Goal: Task Accomplishment & Management: Manage account settings

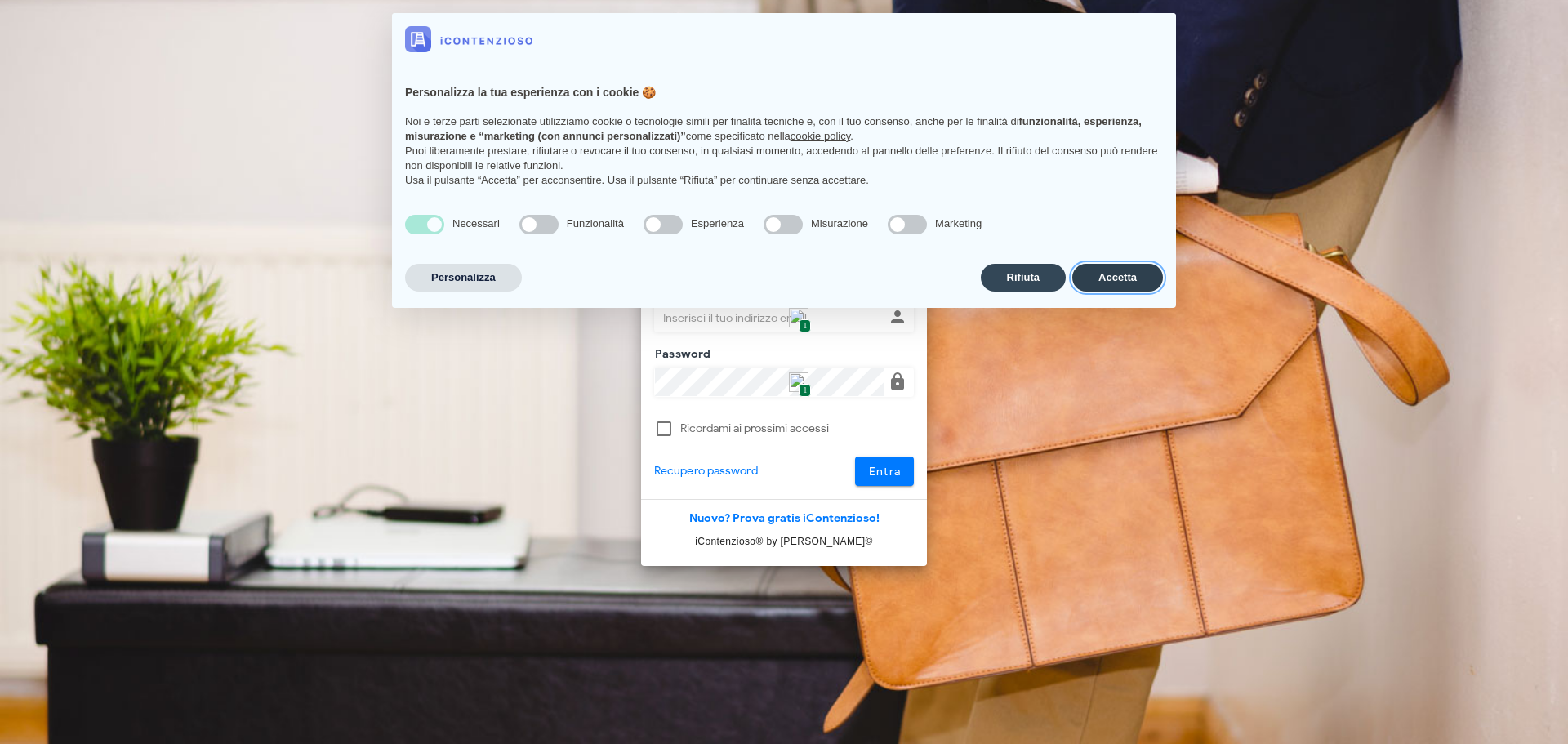
click at [1115, 264] on button "Accetta" at bounding box center [1117, 277] width 91 height 28
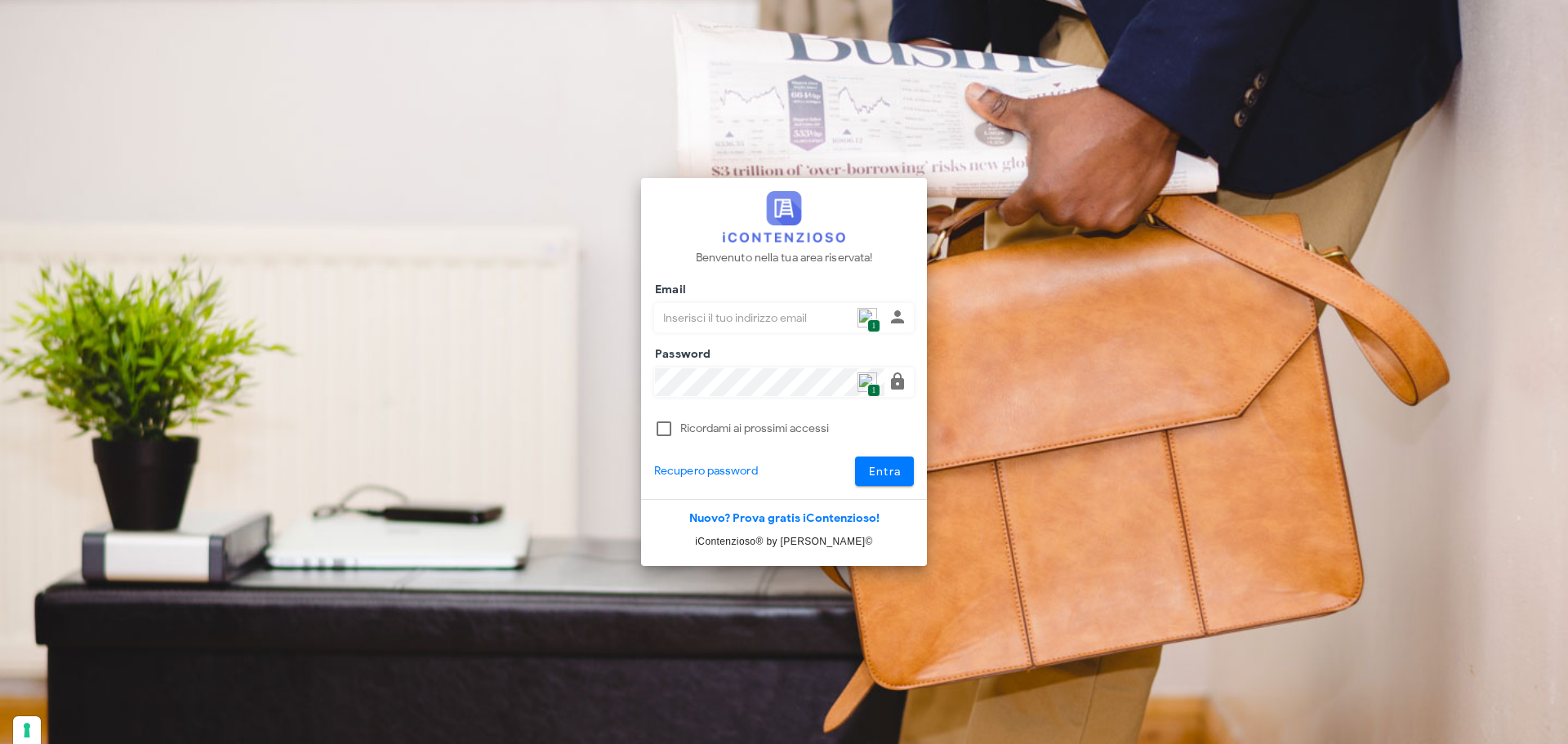
click at [860, 325] on img at bounding box center [867, 317] width 19 height 19
type input "p.rizza@studioassociatoadrev.it"
click at [884, 461] on button "Entra" at bounding box center [885, 471] width 59 height 30
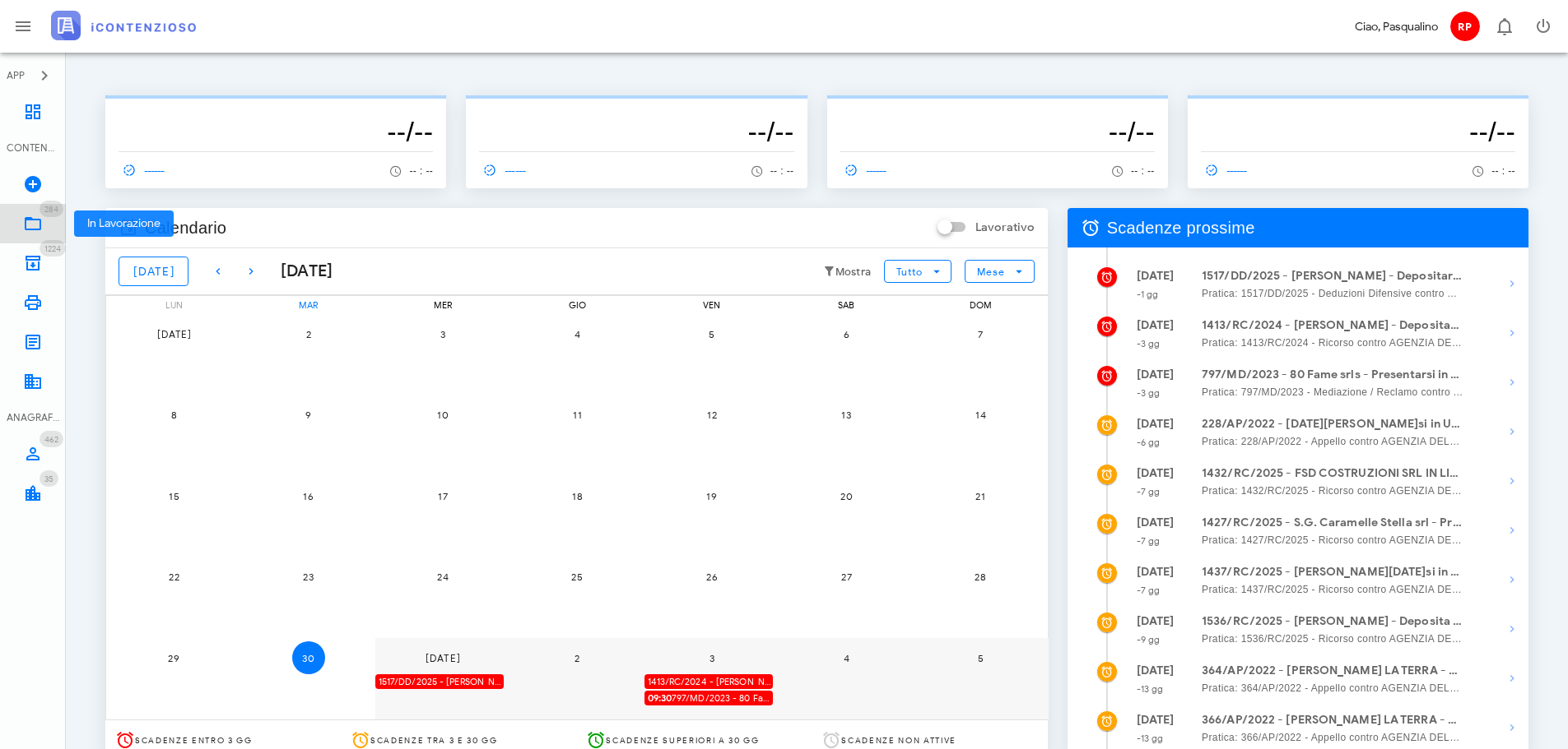
click at [36, 235] on link "284 In Lavorazione 284" at bounding box center [33, 223] width 65 height 39
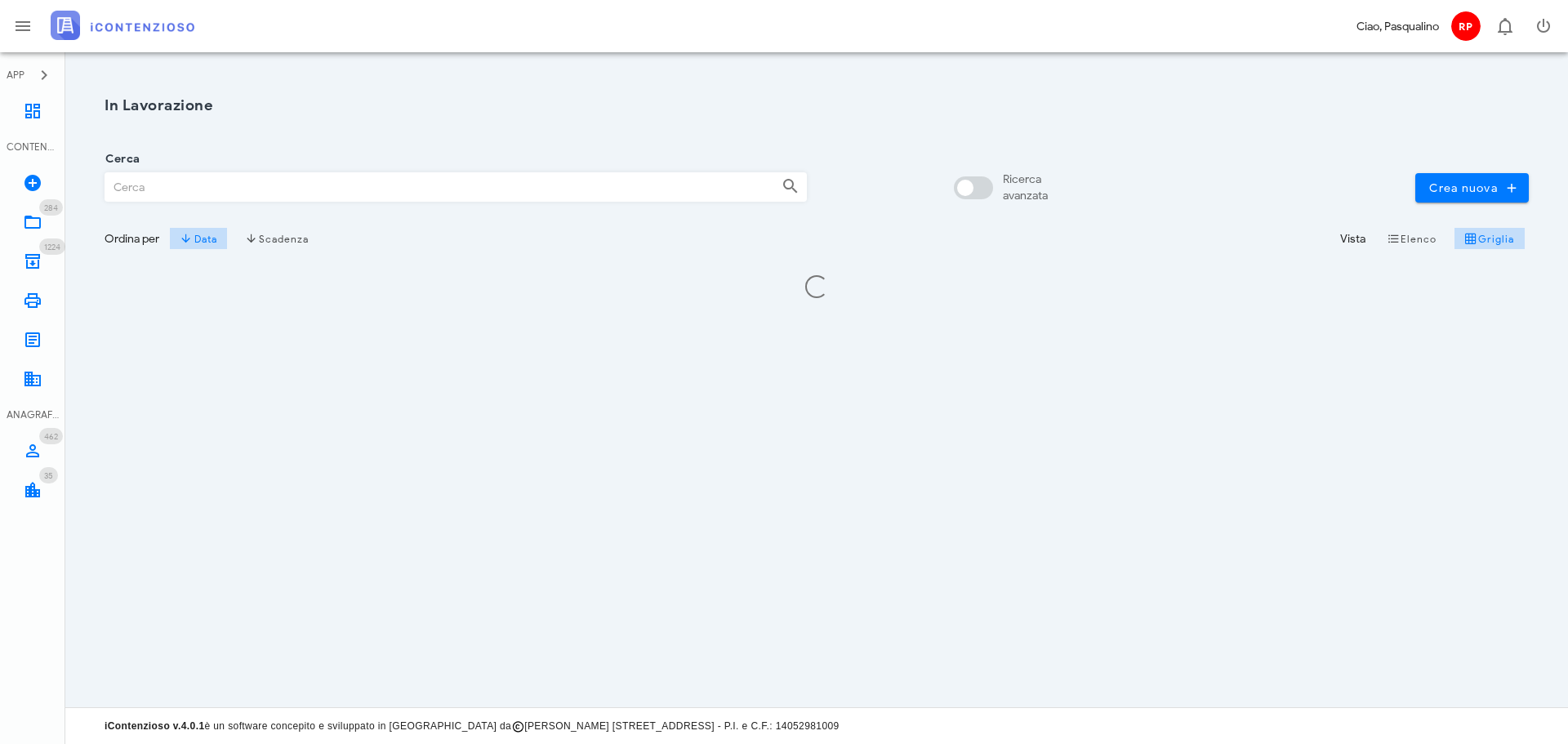
click at [380, 183] on input "Cerca" at bounding box center [437, 187] width 663 height 28
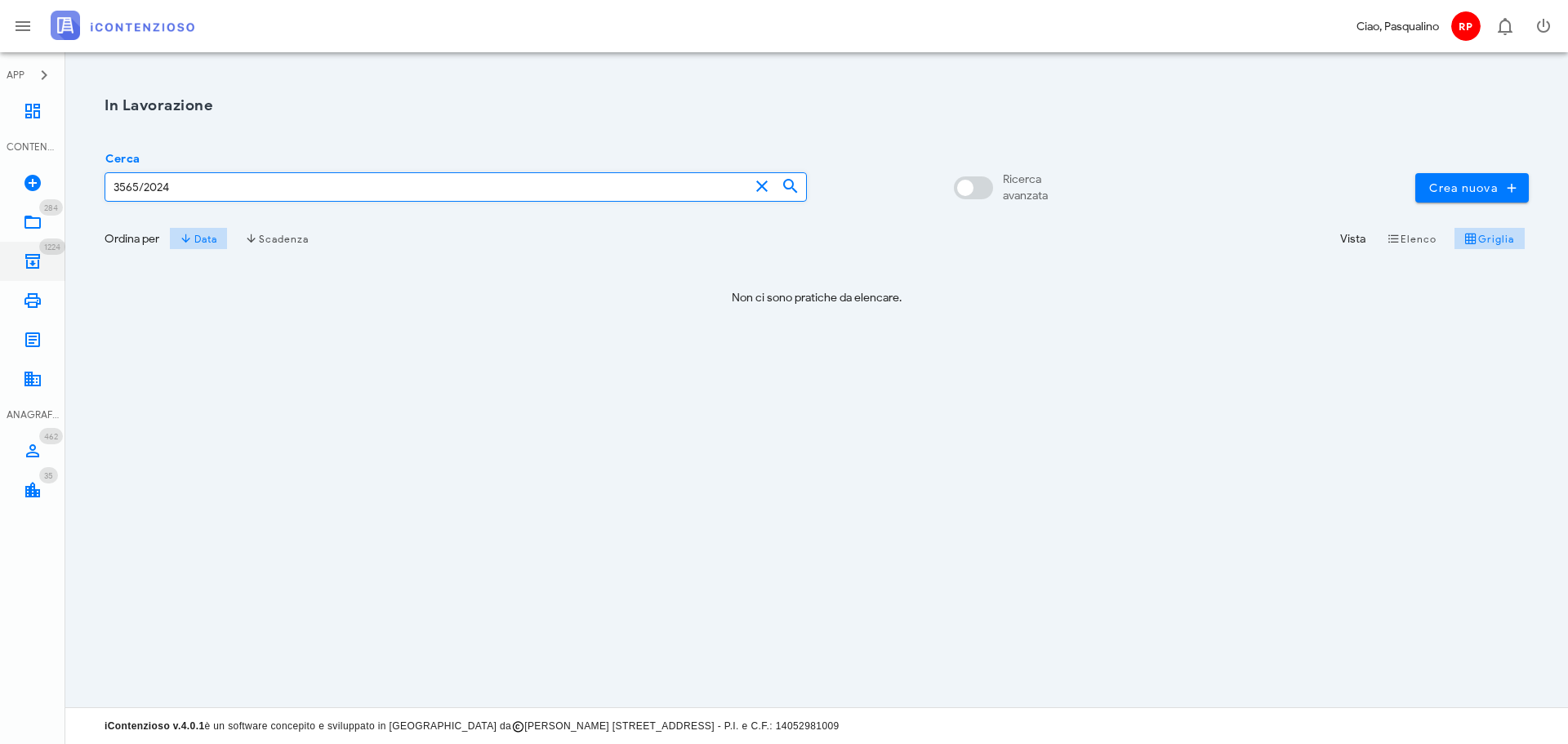
type input "3565/2024"
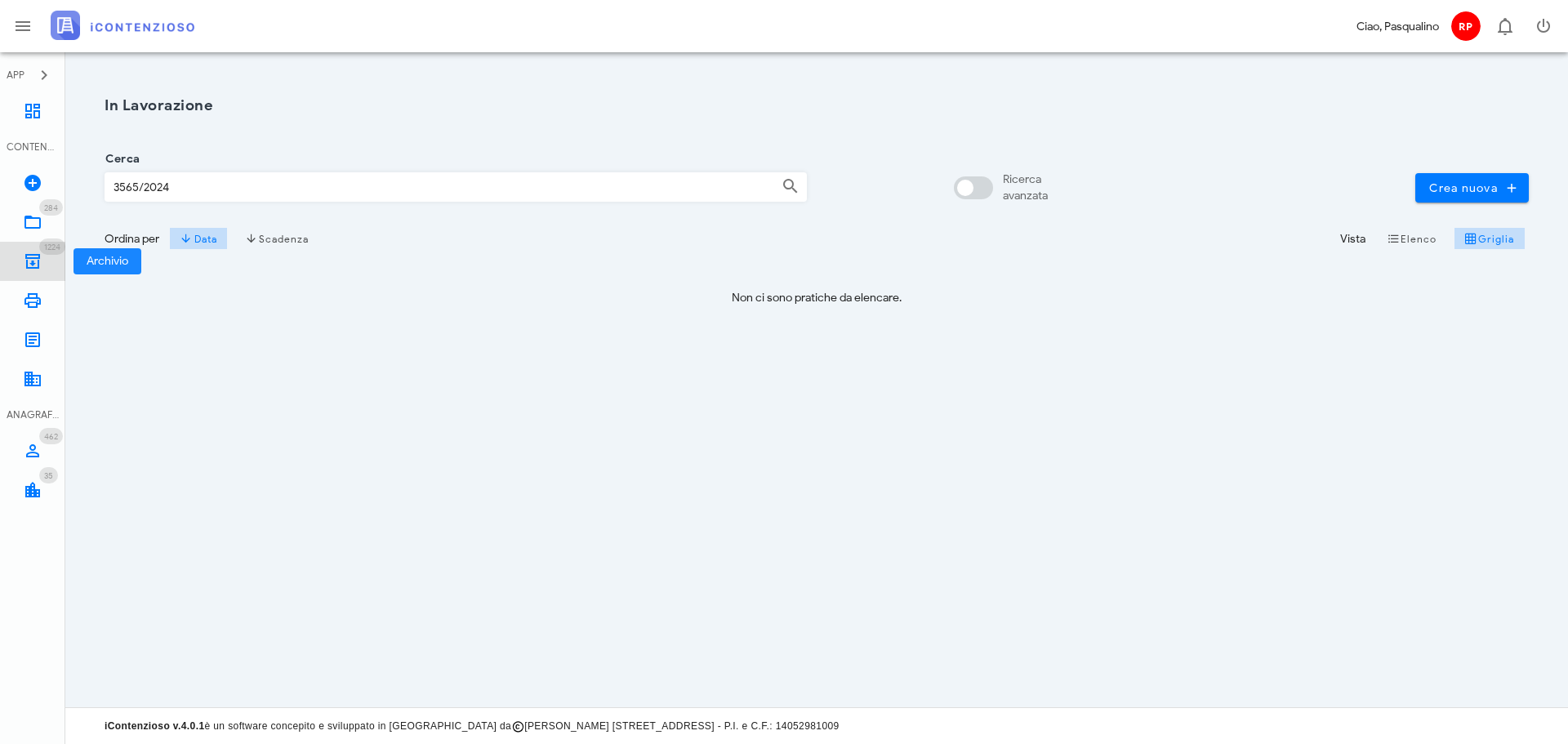
click at [54, 261] on link "1224 Archivio 1224" at bounding box center [32, 262] width 65 height 39
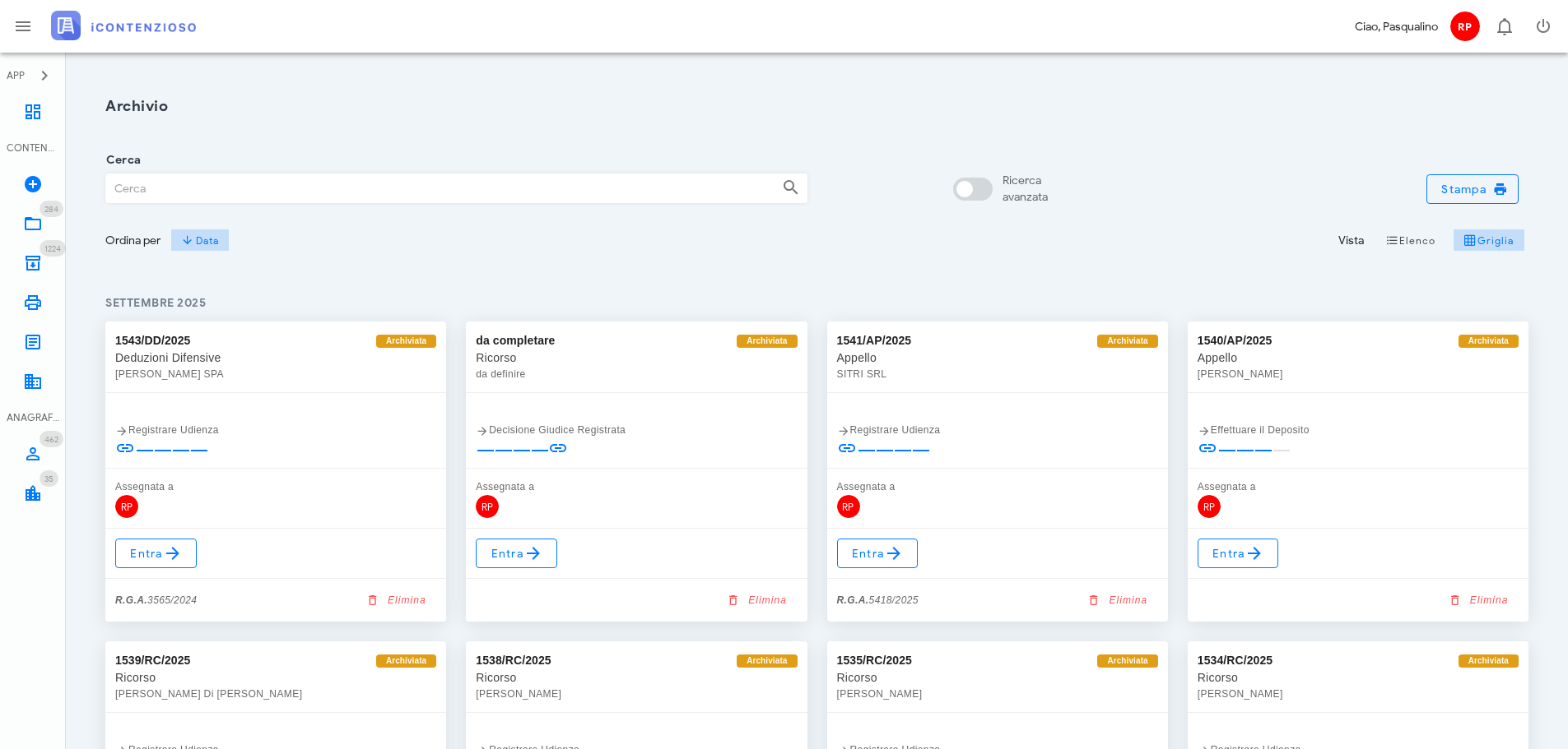
click at [236, 179] on input "Cerca" at bounding box center [437, 189] width 663 height 28
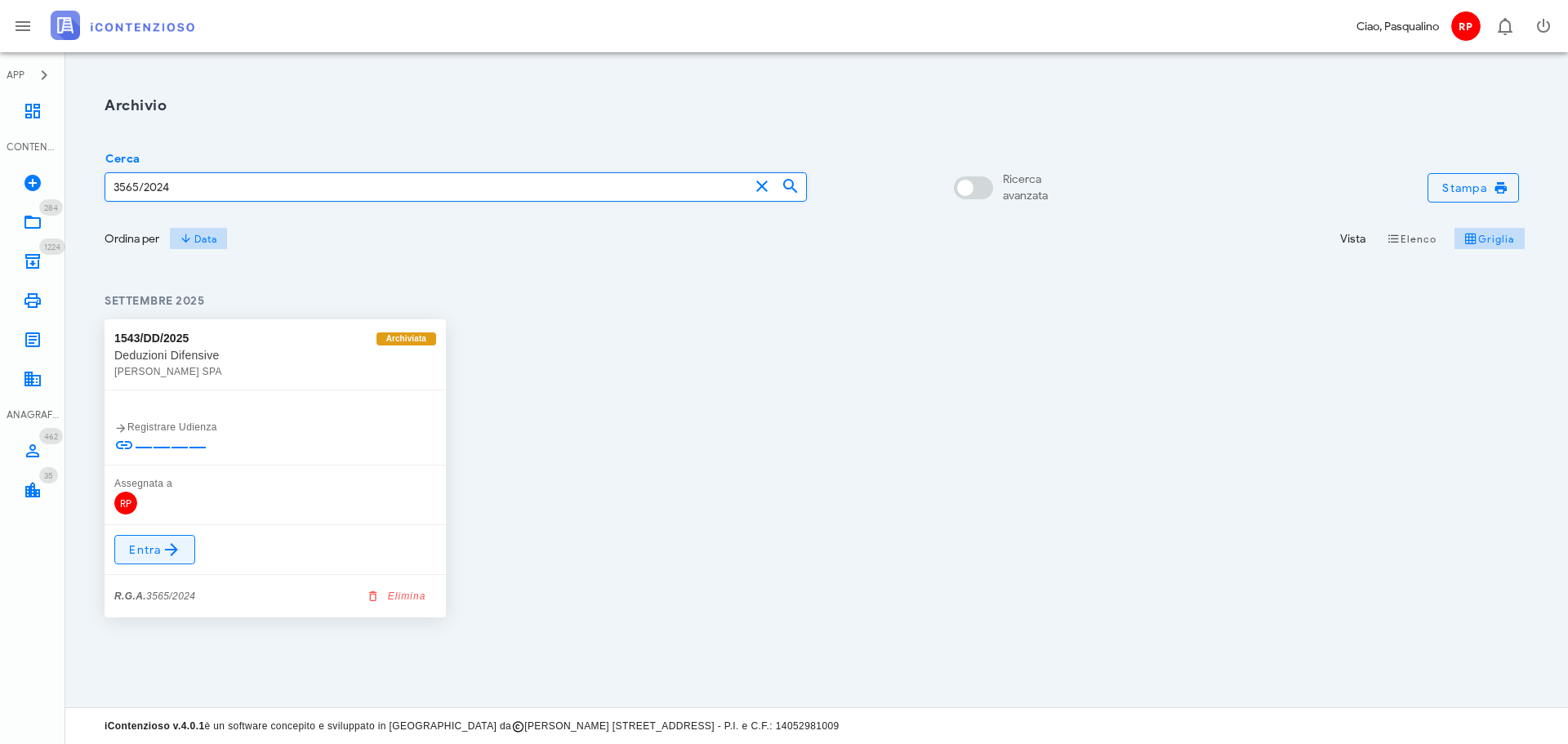
type input "3565/2024"
click at [123, 560] on link "Entra" at bounding box center [154, 550] width 81 height 30
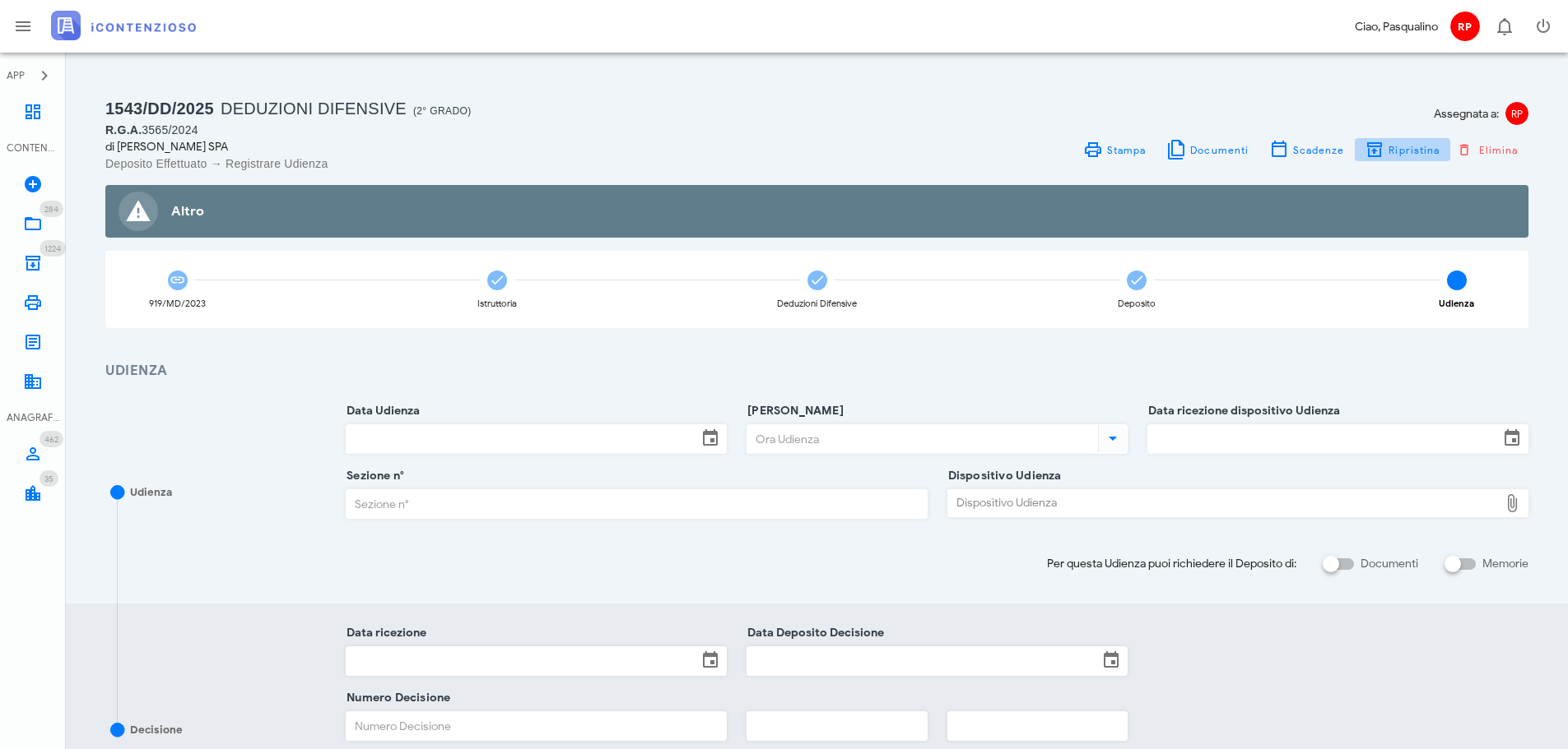
click at [1382, 143] on icon "button" at bounding box center [1374, 149] width 20 height 20
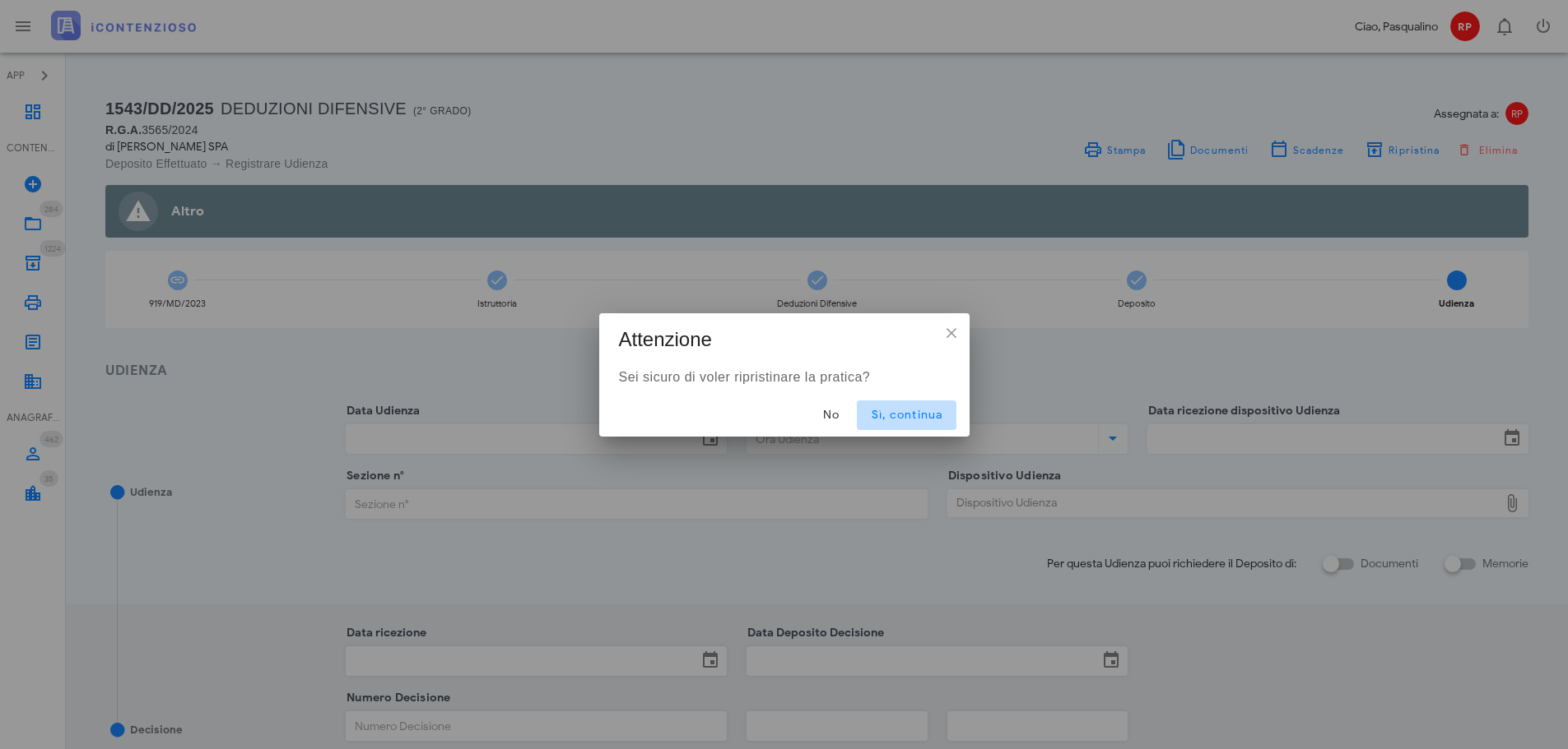
click at [901, 408] on span "Sì, continua" at bounding box center [905, 415] width 72 height 14
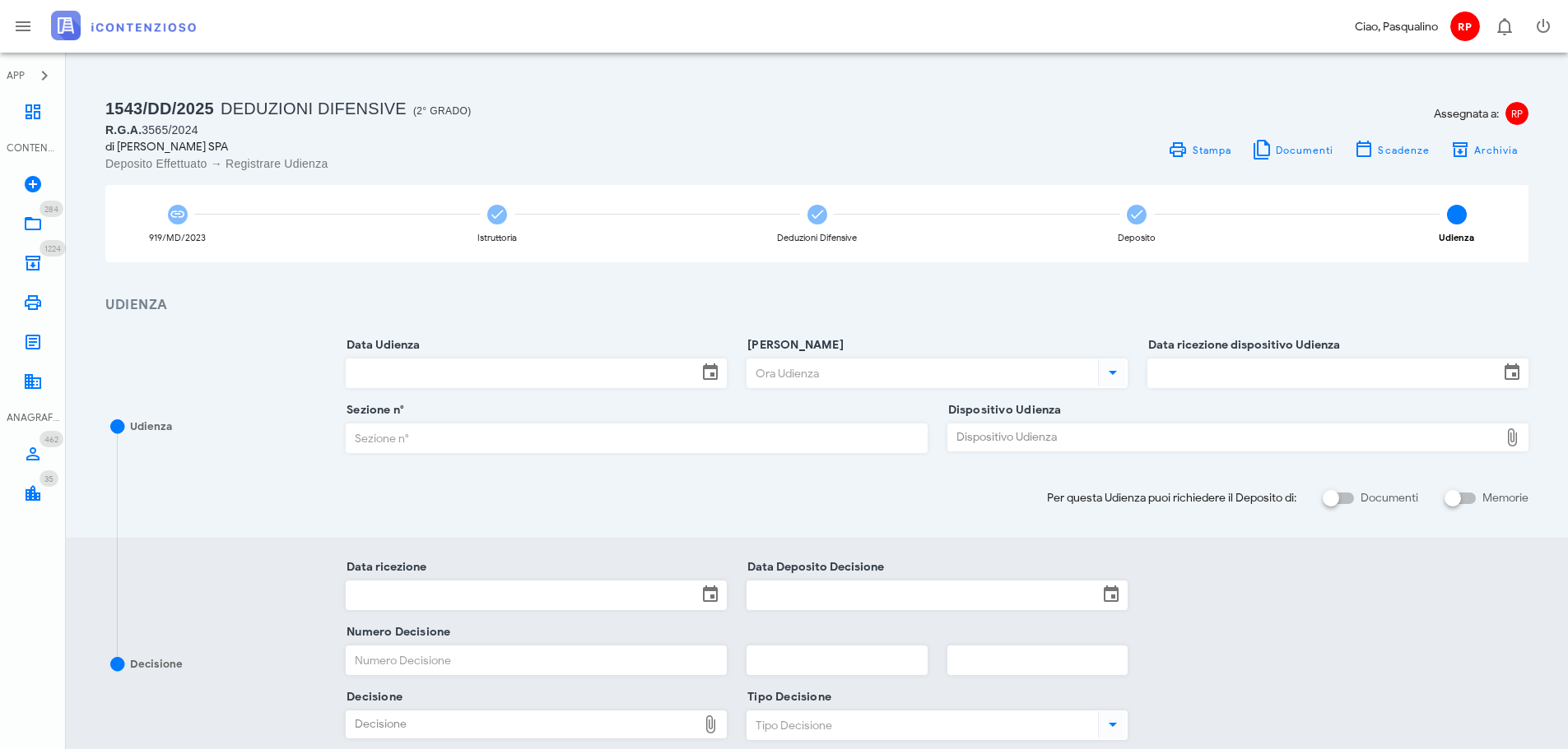
click at [1065, 85] on div "1543/DD/2025 Deduzioni Difensive (2° Grado) R.G.A. 3565/2024 di A.D. PUGLIESE S…" at bounding box center [817, 488] width 1462 height 831
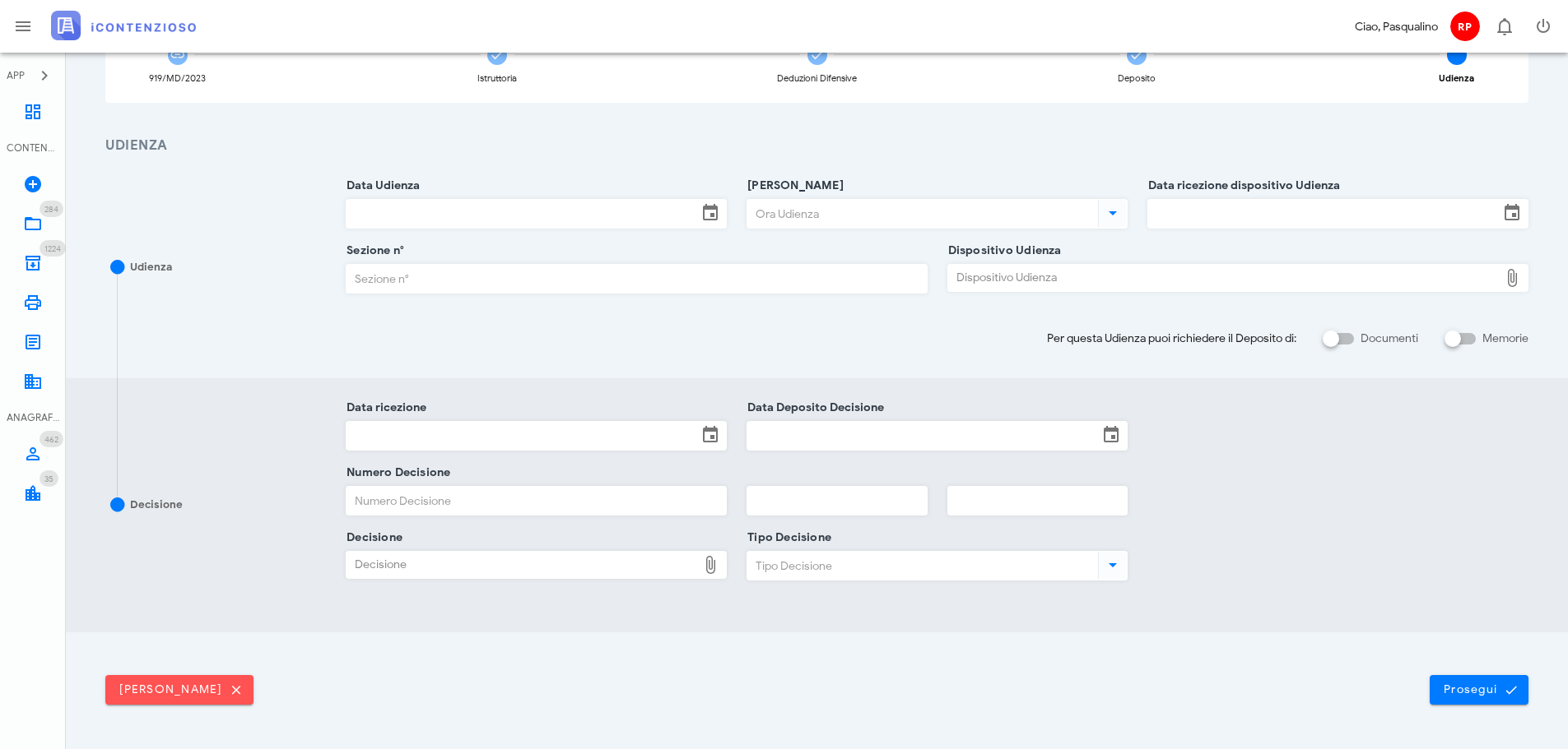
scroll to position [129, 0]
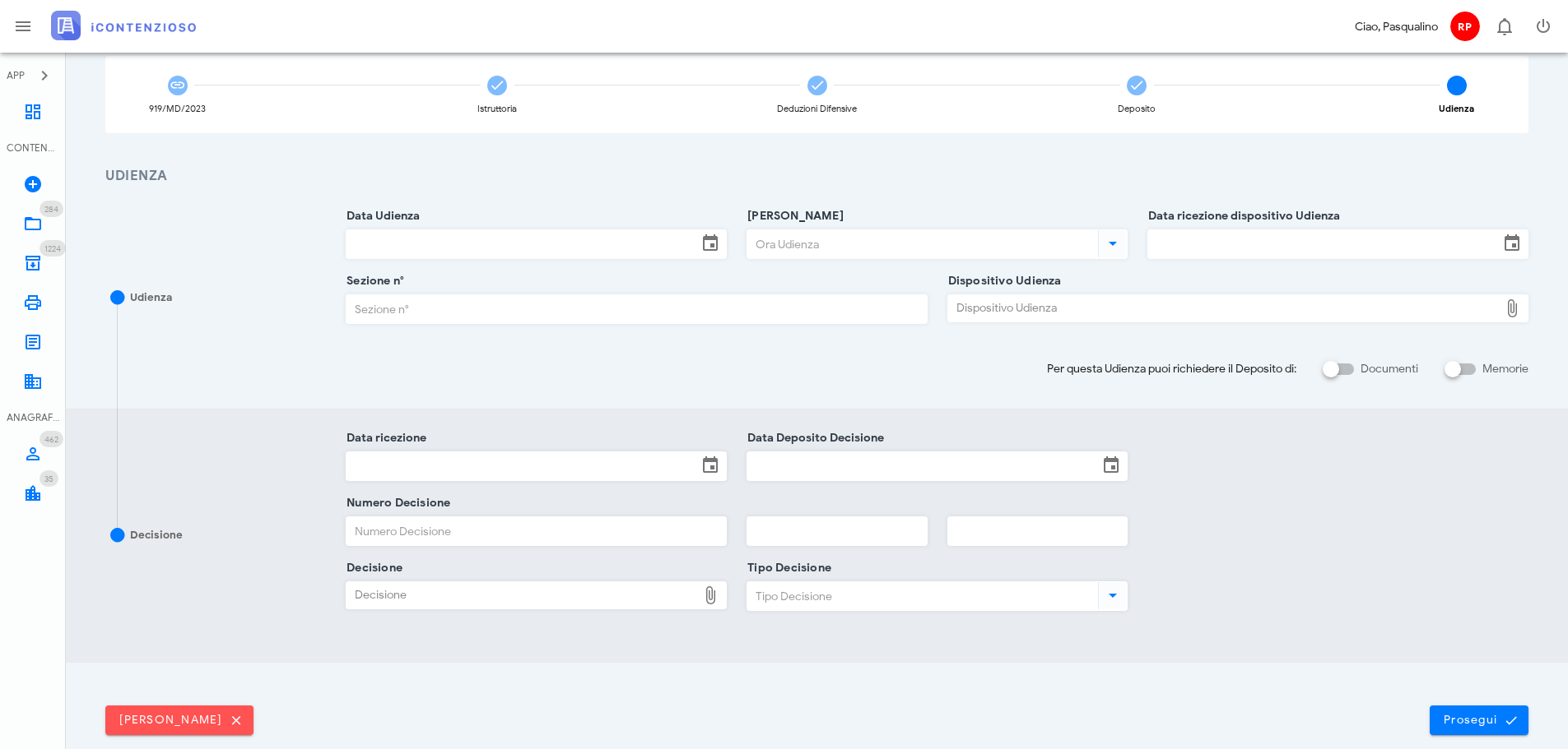
click at [1368, 367] on label "Documenti" at bounding box center [1390, 370] width 58 height 17
checkbox input "true"
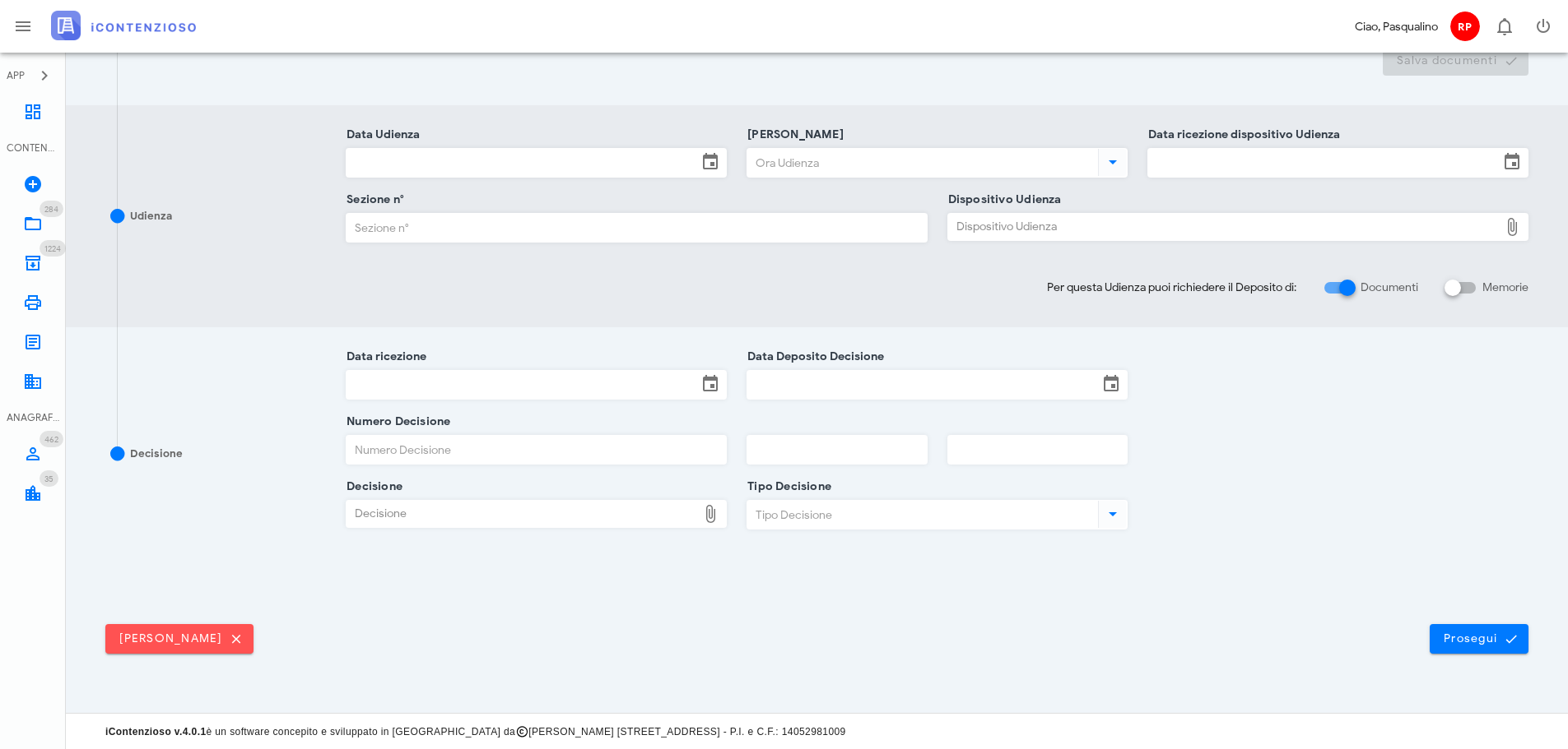
scroll to position [431, 0]
click at [1513, 643] on icon "submit" at bounding box center [1511, 638] width 15 height 15
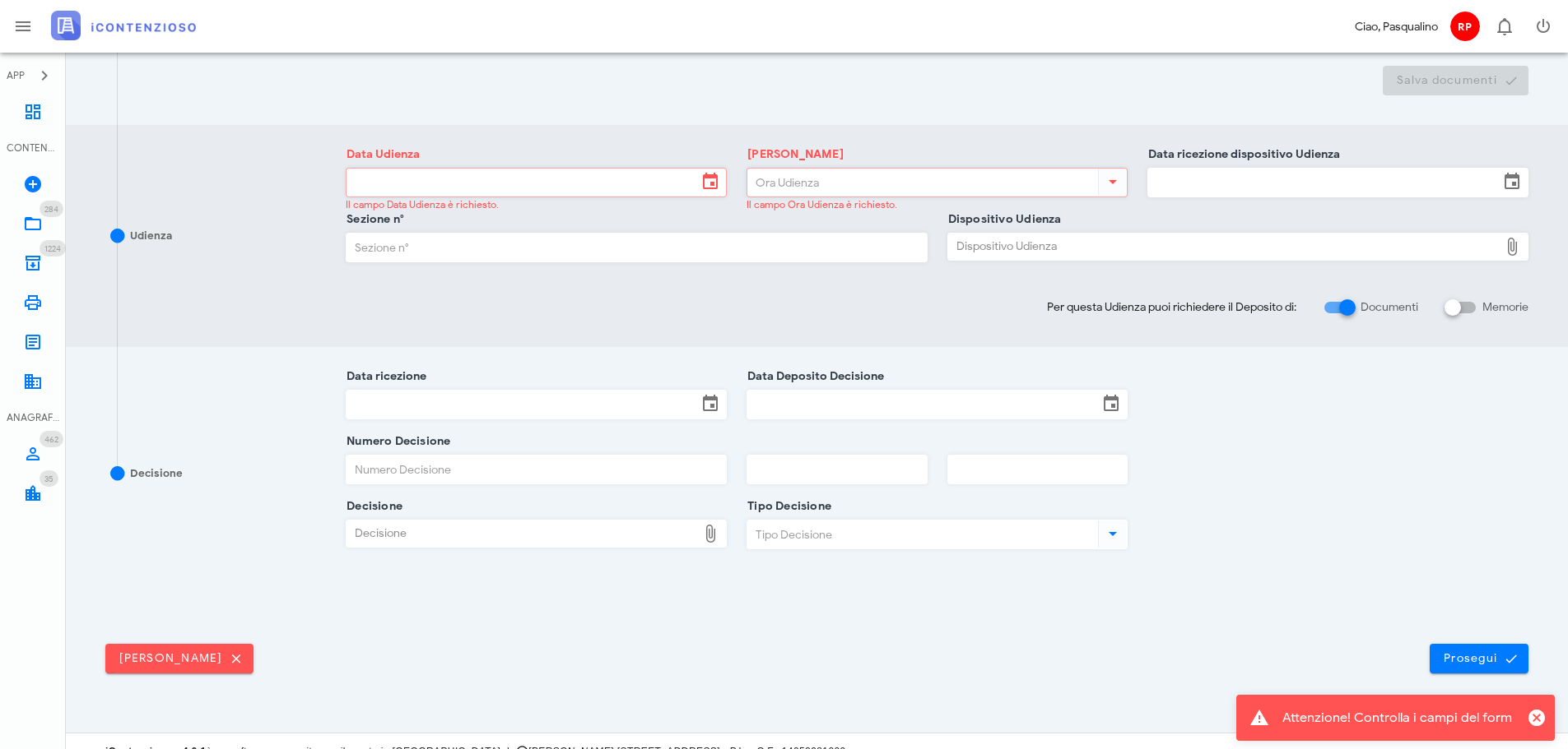
scroll to position [411, 0]
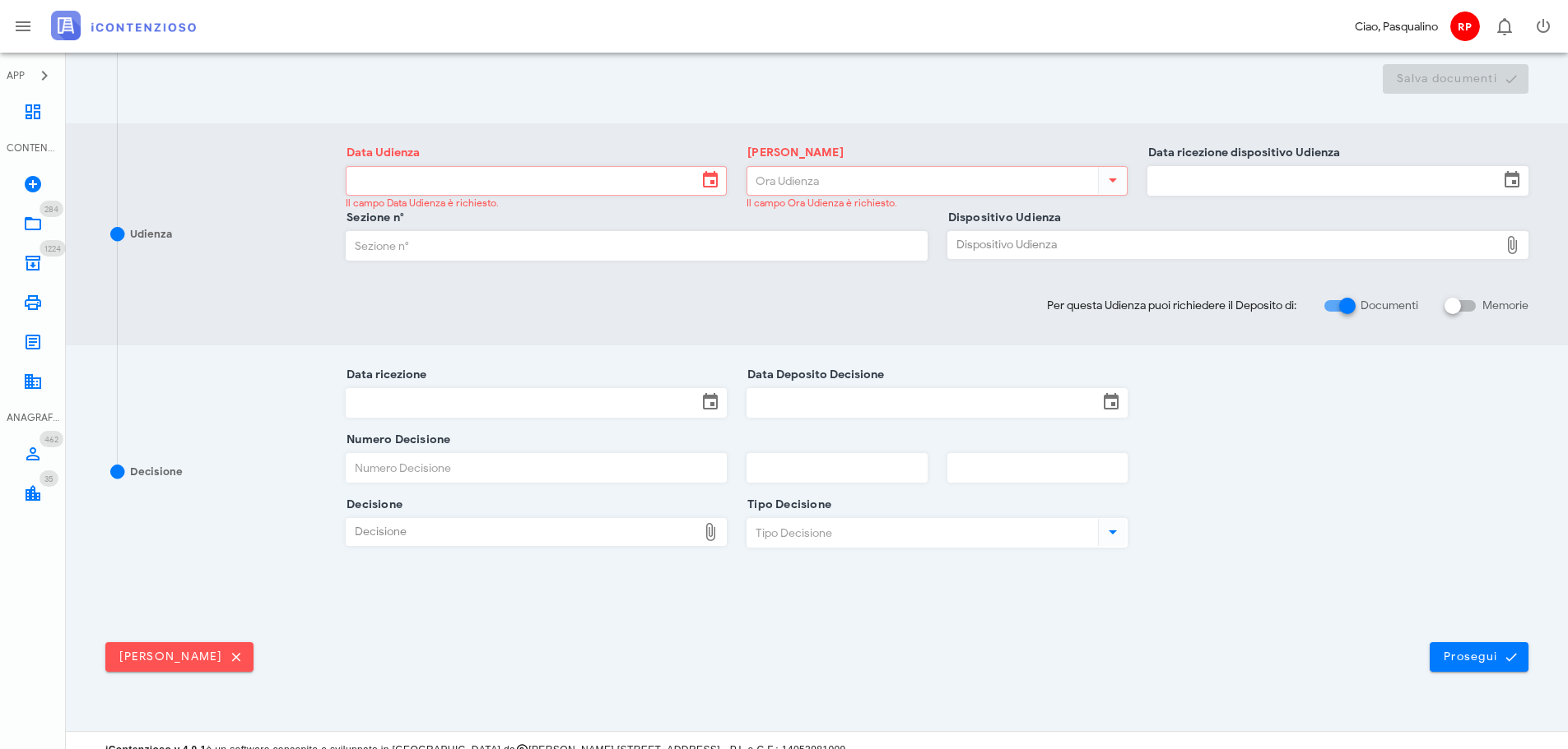
click at [491, 186] on input "Data Udienza" at bounding box center [521, 181] width 350 height 28
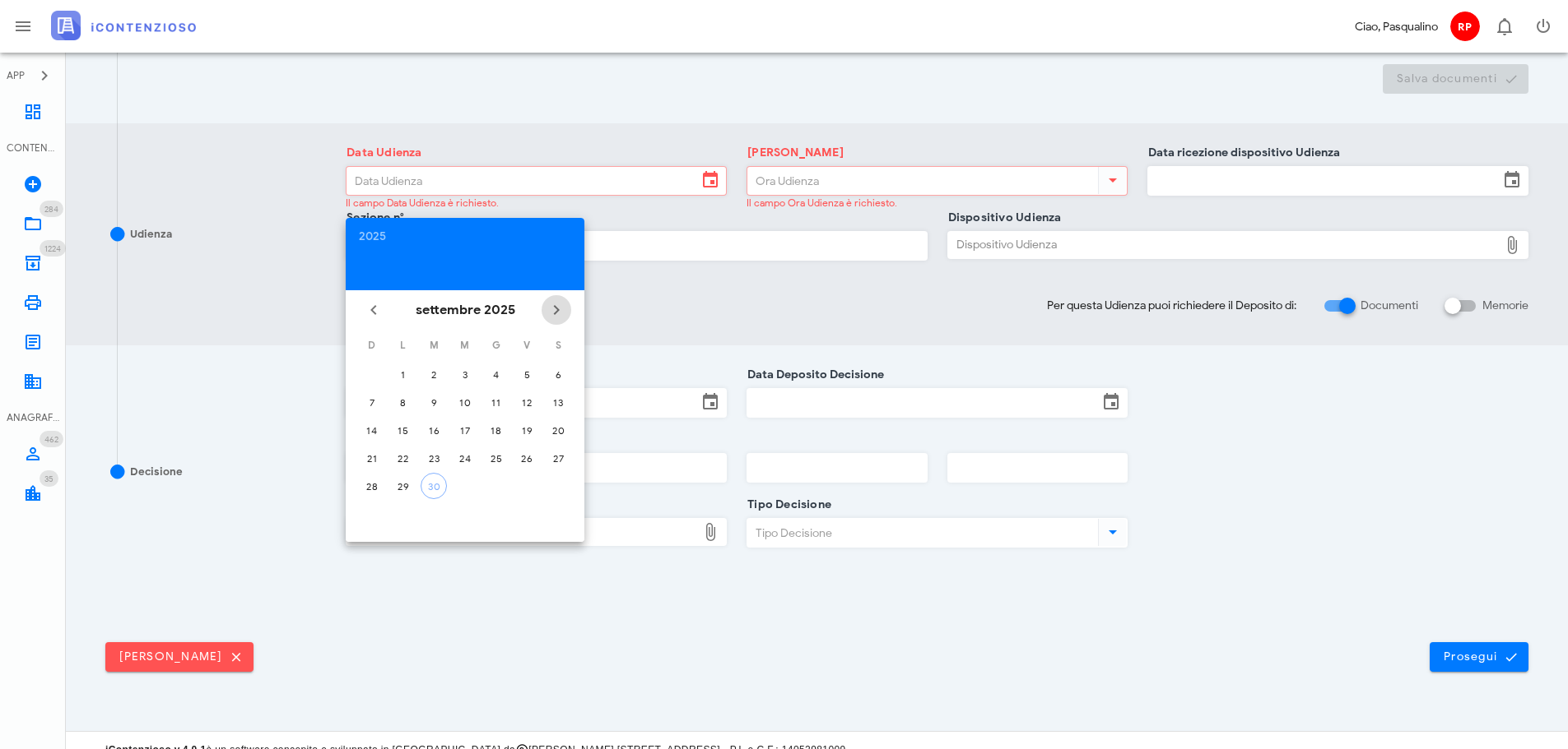
click at [559, 314] on icon "Il prossimo mese" at bounding box center [556, 309] width 20 height 20
click at [560, 314] on icon "Il prossimo mese" at bounding box center [556, 309] width 20 height 20
click at [398, 440] on button "15" at bounding box center [403, 430] width 26 height 26
type input "15/12/2025"
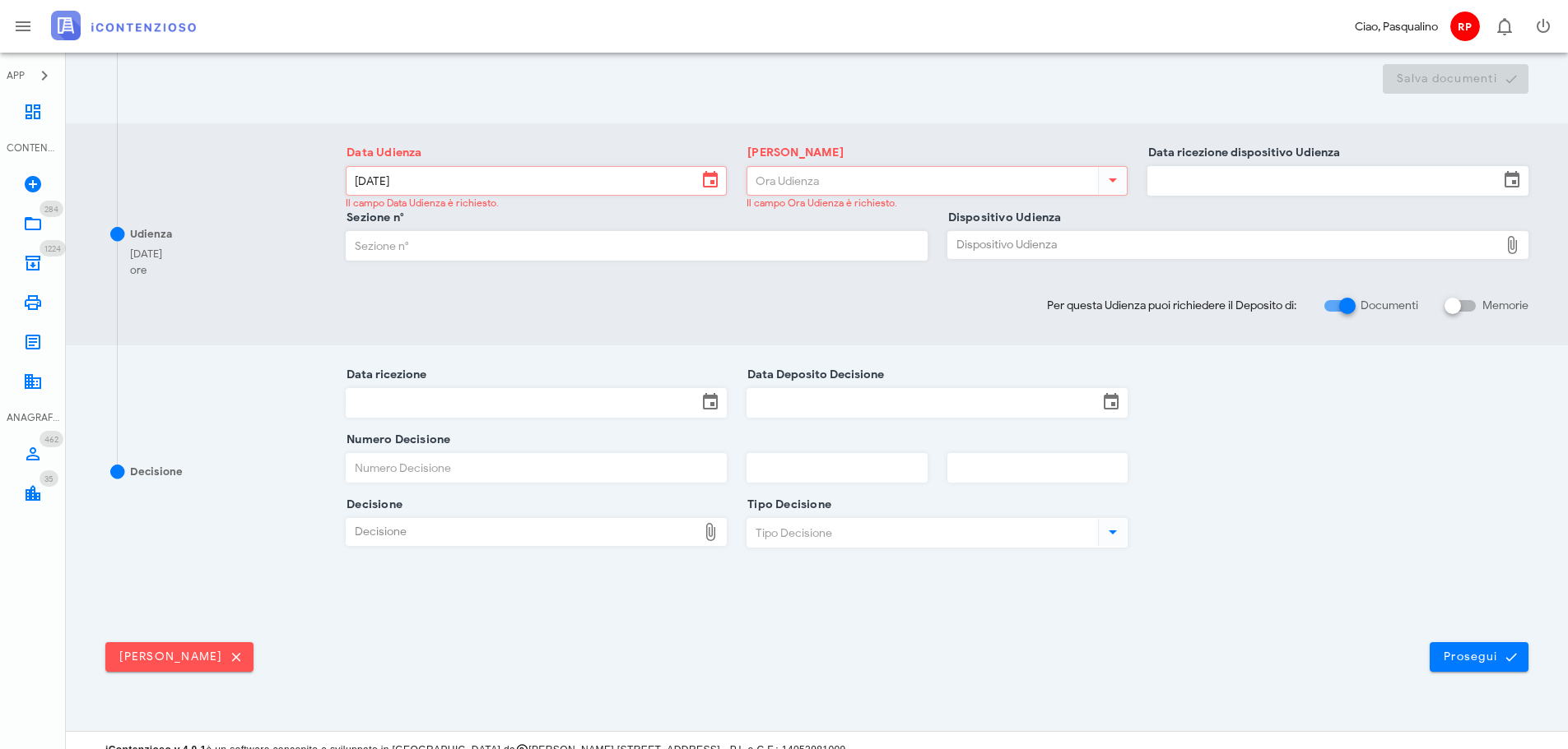
drag, startPoint x: 768, startPoint y: 210, endPoint x: 777, endPoint y: 205, distance: 10.3
click at [769, 210] on div "Ora Udienza Il campo Ora Udienza è richiesto." at bounding box center [937, 191] width 381 height 51
click at [790, 185] on input "Ora Udienza" at bounding box center [921, 181] width 348 height 28
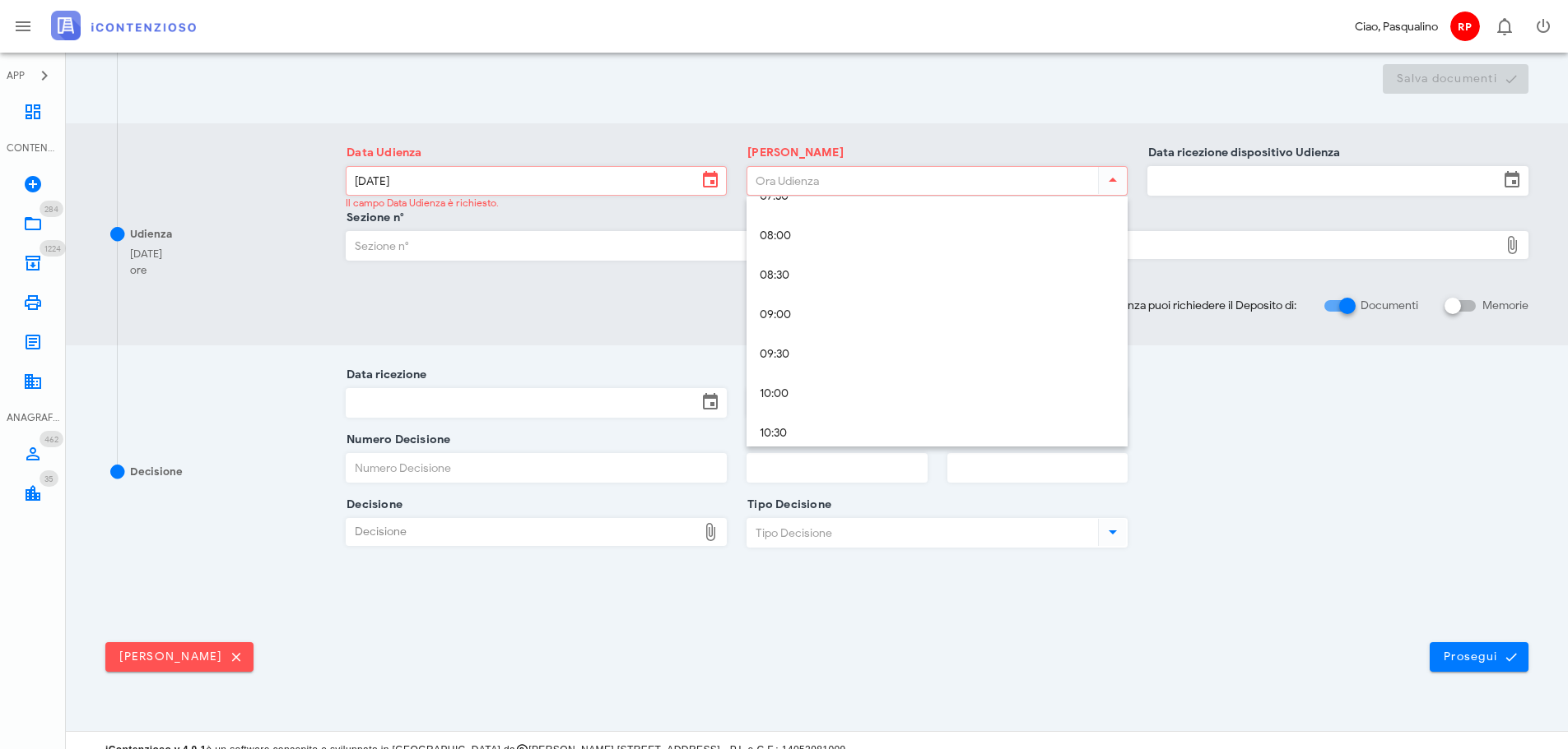
scroll to position [657, 0]
click at [885, 355] on div "10:00" at bounding box center [937, 354] width 355 height 14
type input "10:00"
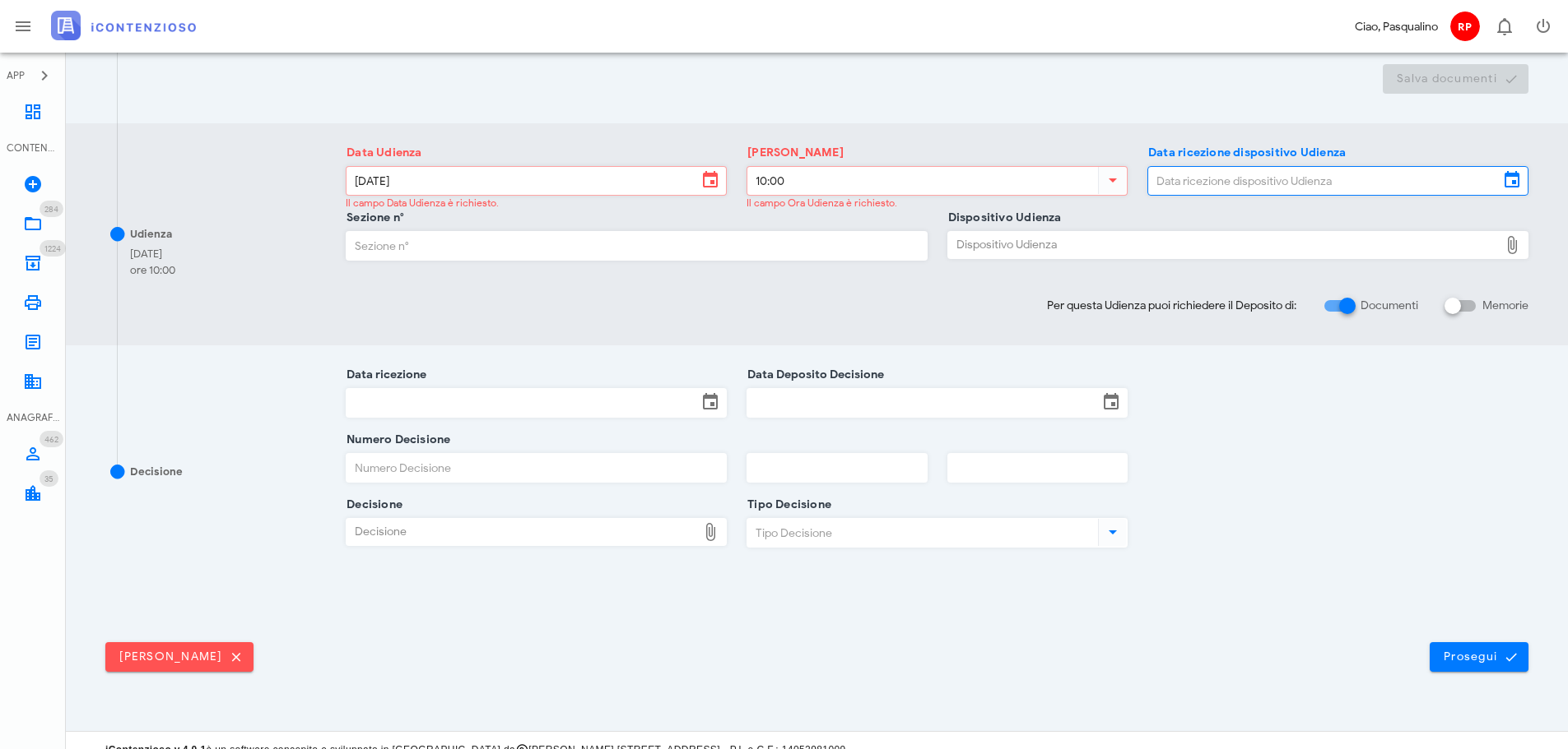
click at [1245, 191] on input "Data ricezione dispositivo Udienza" at bounding box center [1322, 181] width 350 height 28
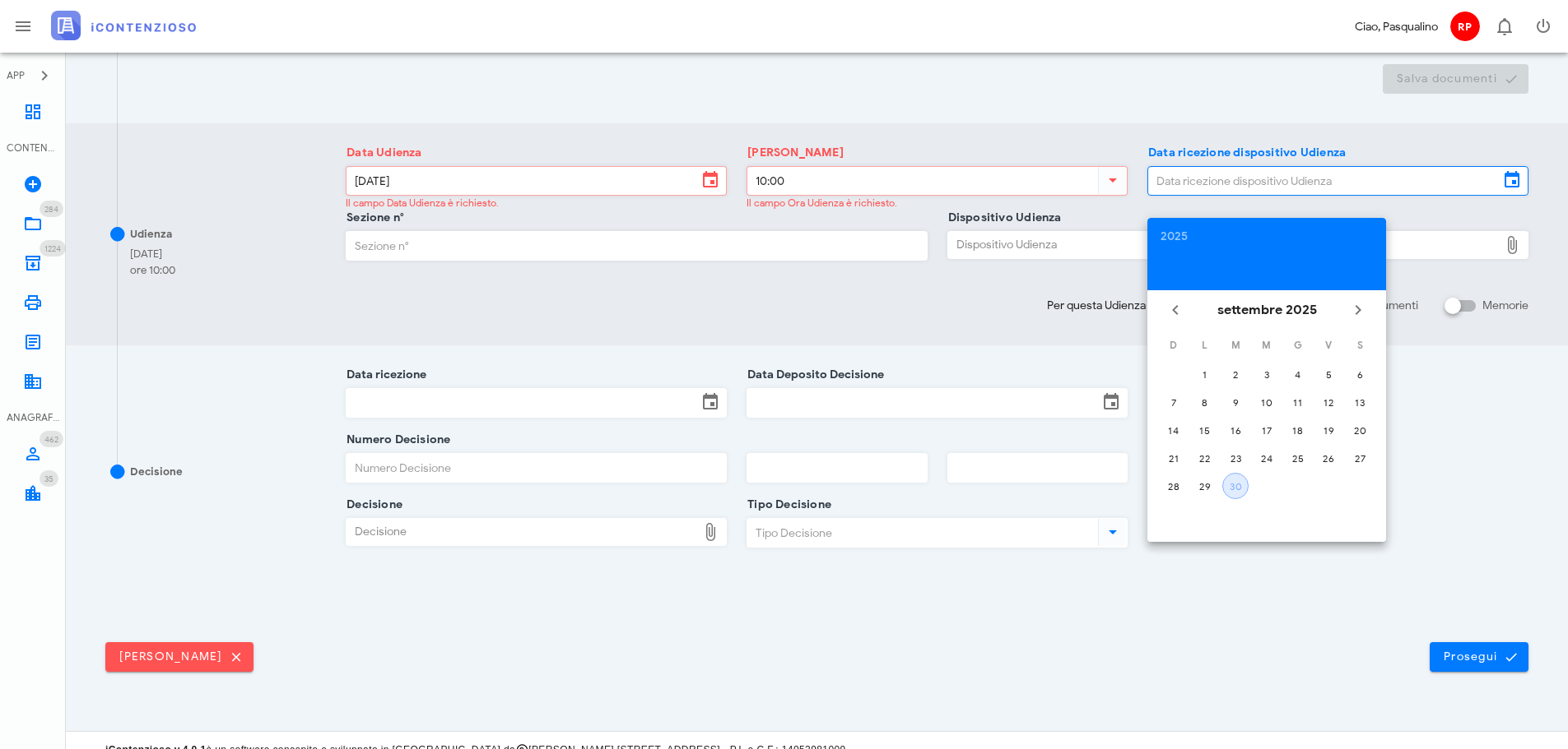
click at [1229, 489] on div "30" at bounding box center [1235, 486] width 24 height 12
type input "30/09/2025"
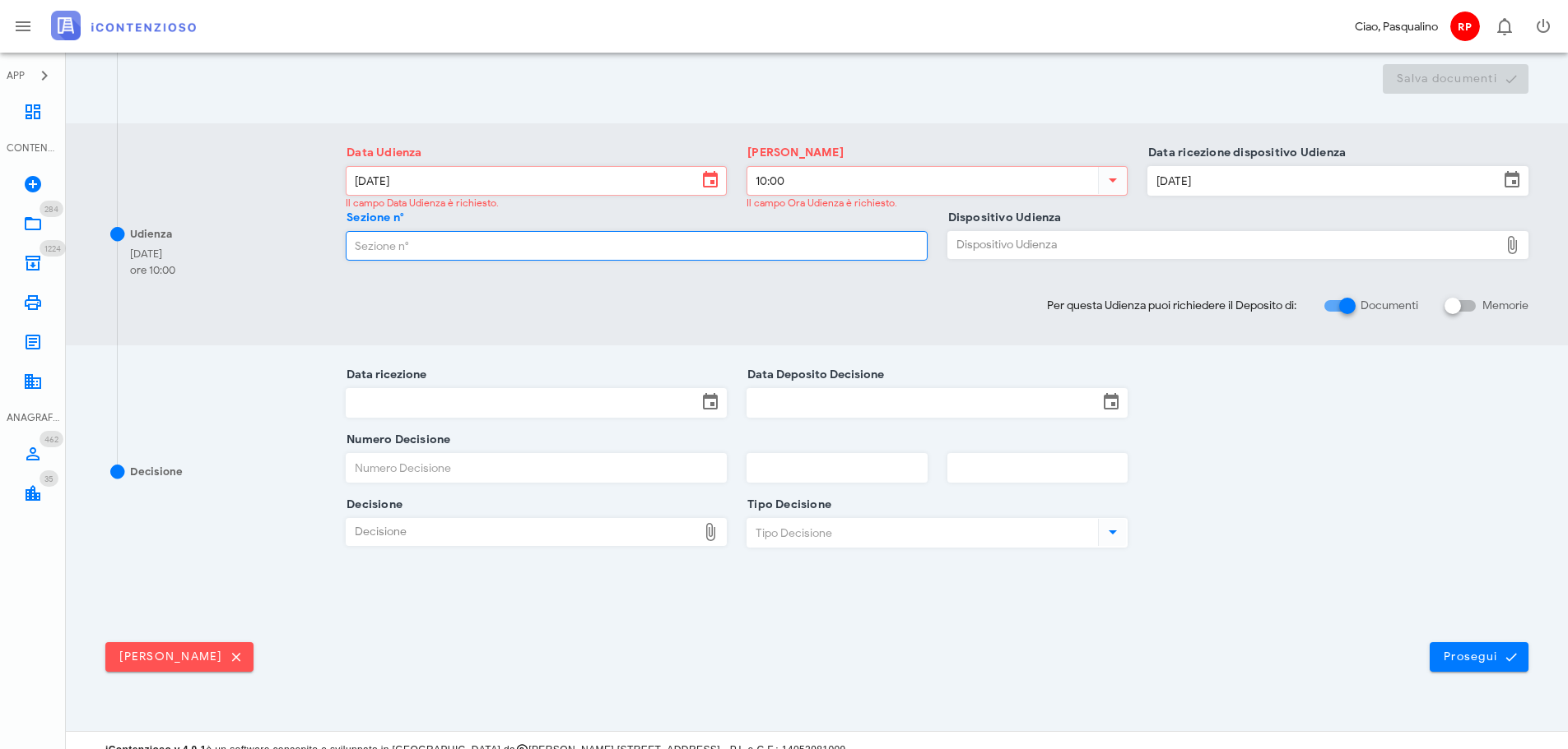
click at [832, 259] on input "Sezione n°" at bounding box center [636, 246] width 579 height 28
type input "7"
click at [971, 245] on div "Dispositivo Udienza" at bounding box center [1222, 245] width 550 height 26
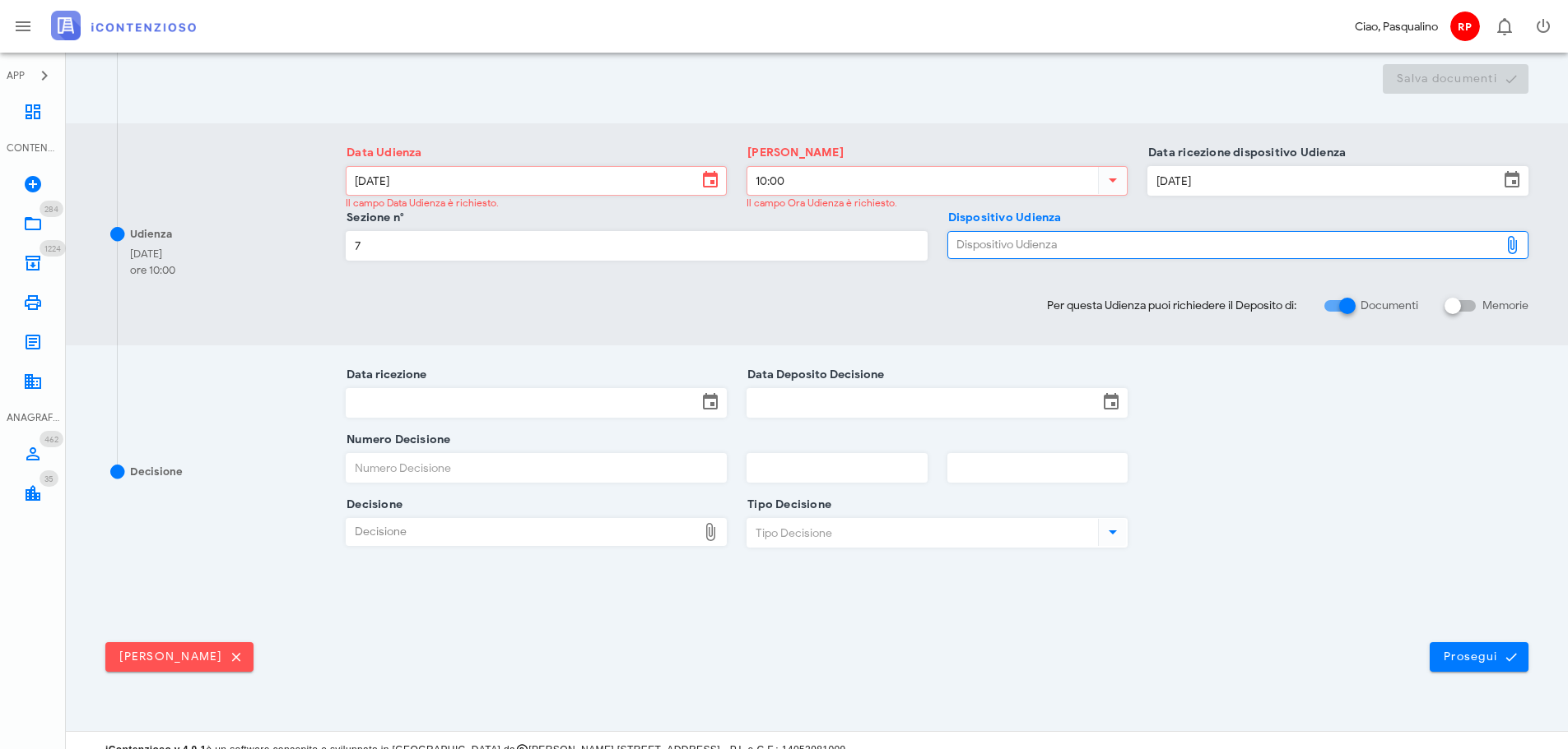
type input "C:\fakepath\AvvTratt___2060_2024.pdf"
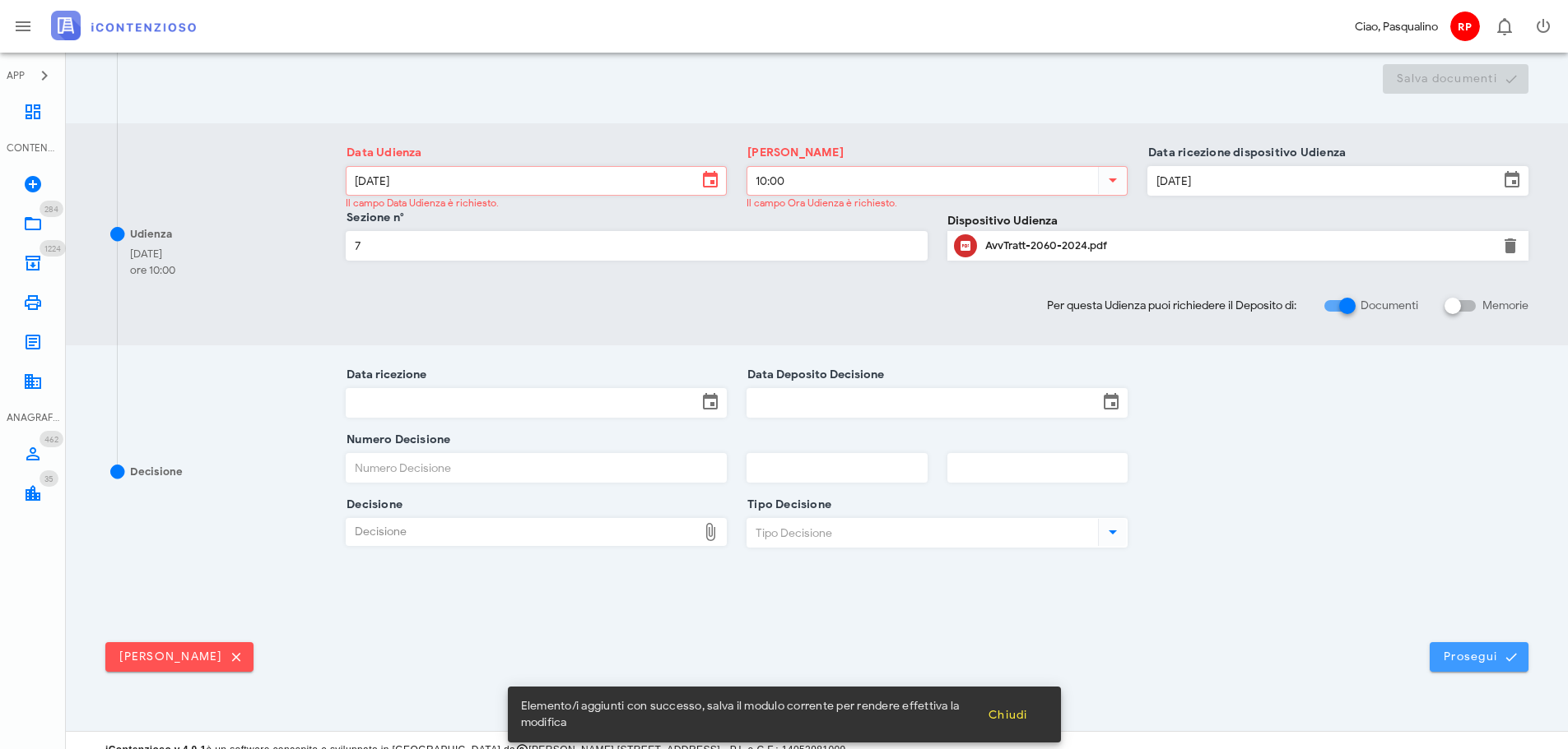
click at [1501, 665] on button "Prosegui" at bounding box center [1479, 657] width 99 height 30
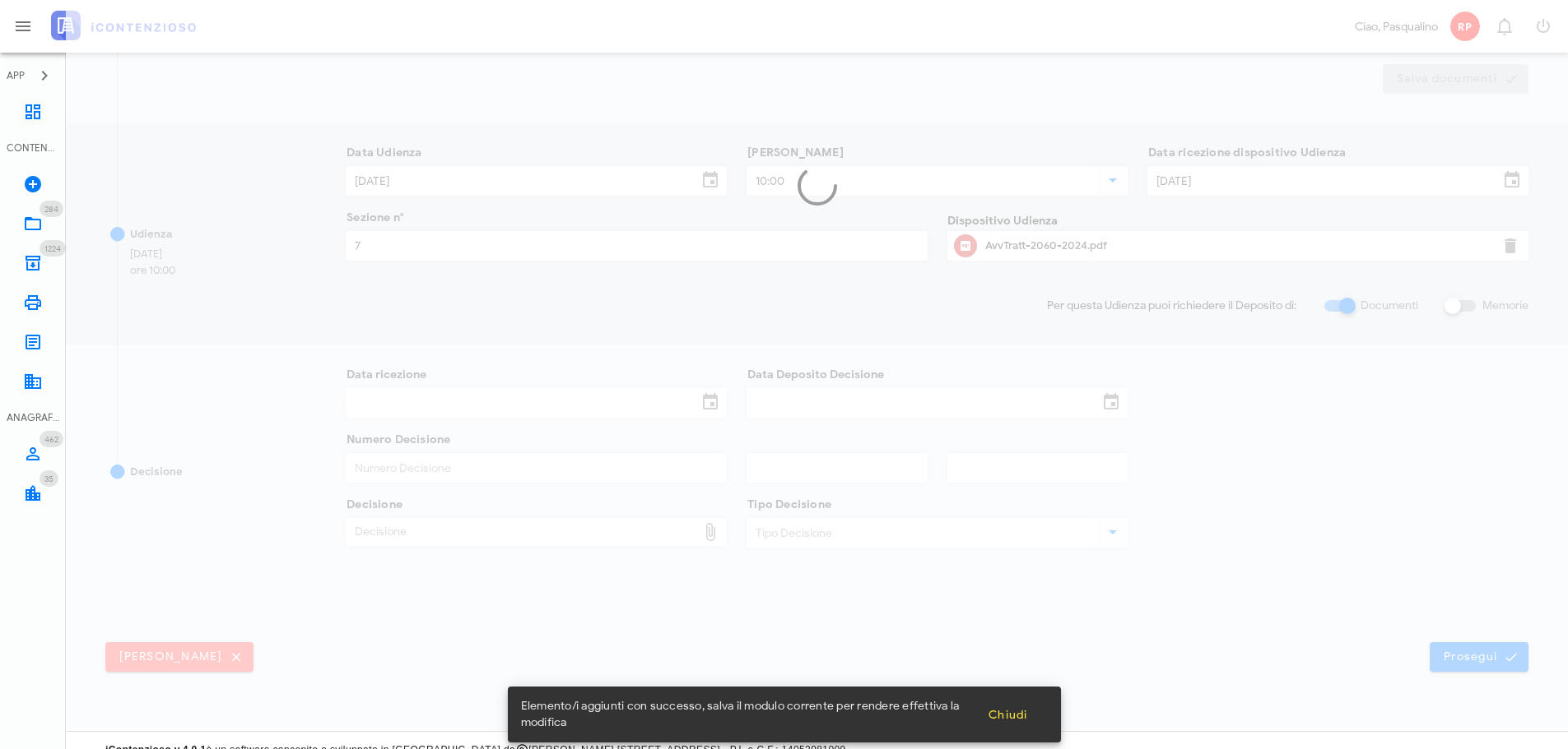
scroll to position [0, 0]
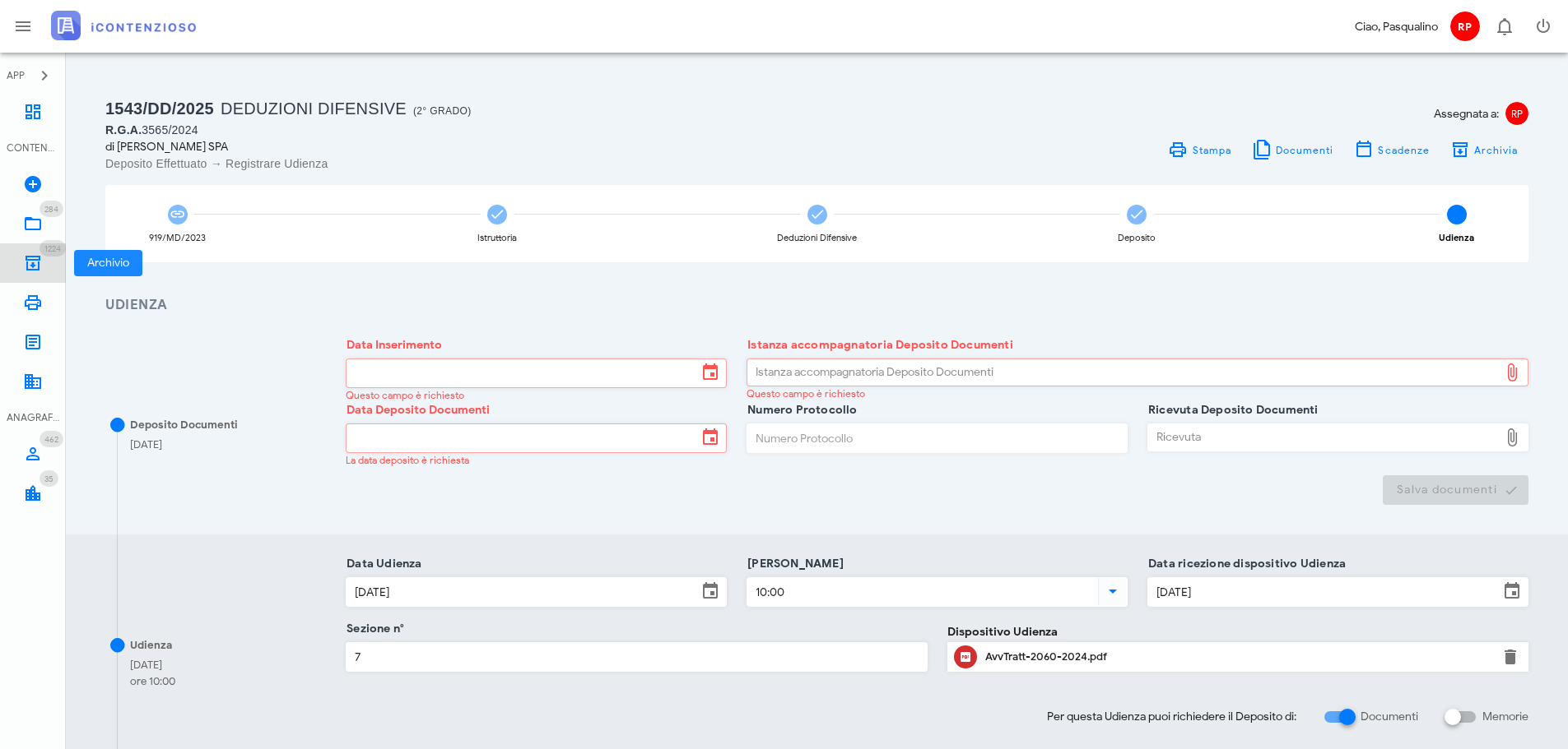
click at [32, 246] on link "1224 Archivio 1224" at bounding box center [33, 263] width 65 height 39
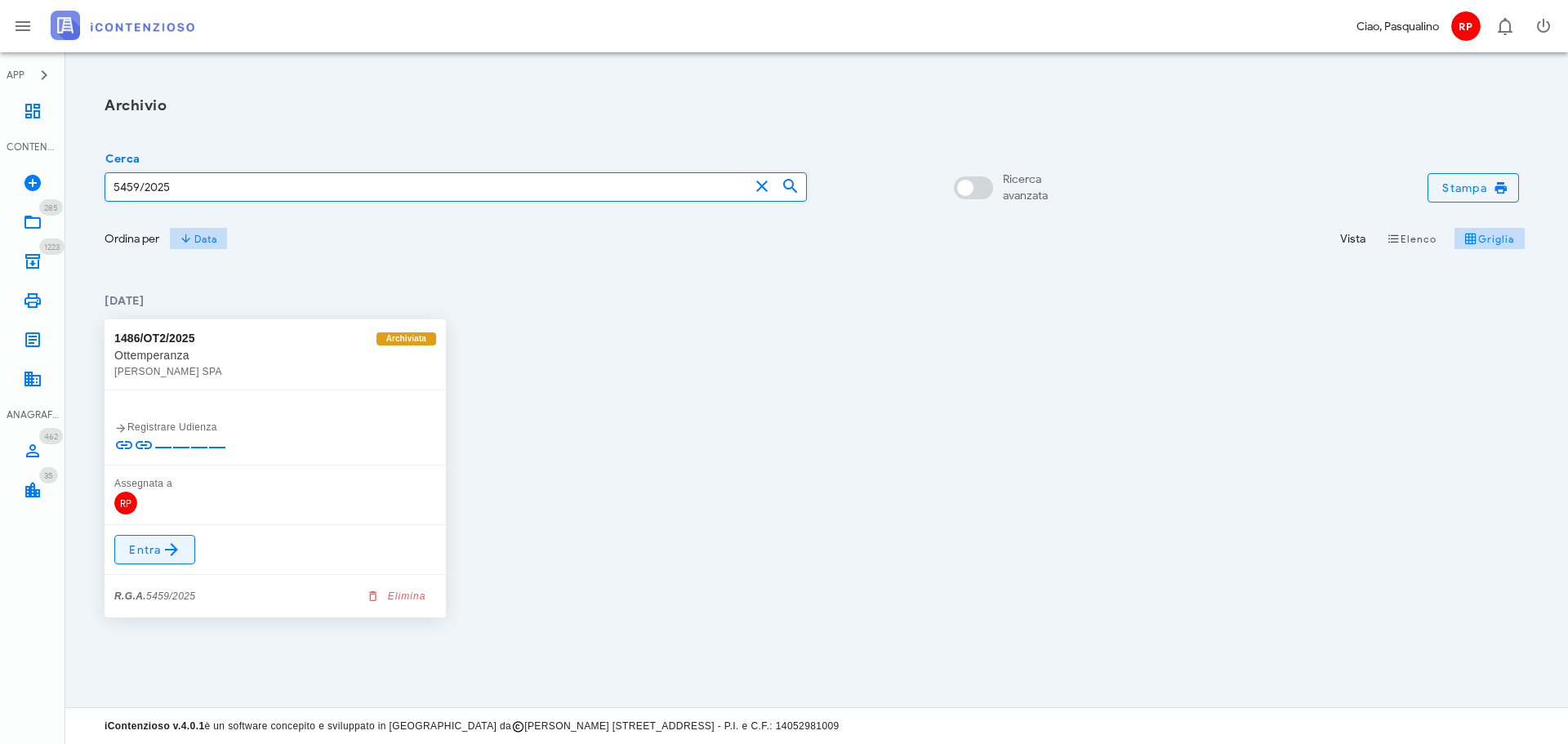
type input "5459/2025"
click at [185, 545] on link "Entra" at bounding box center [154, 550] width 81 height 30
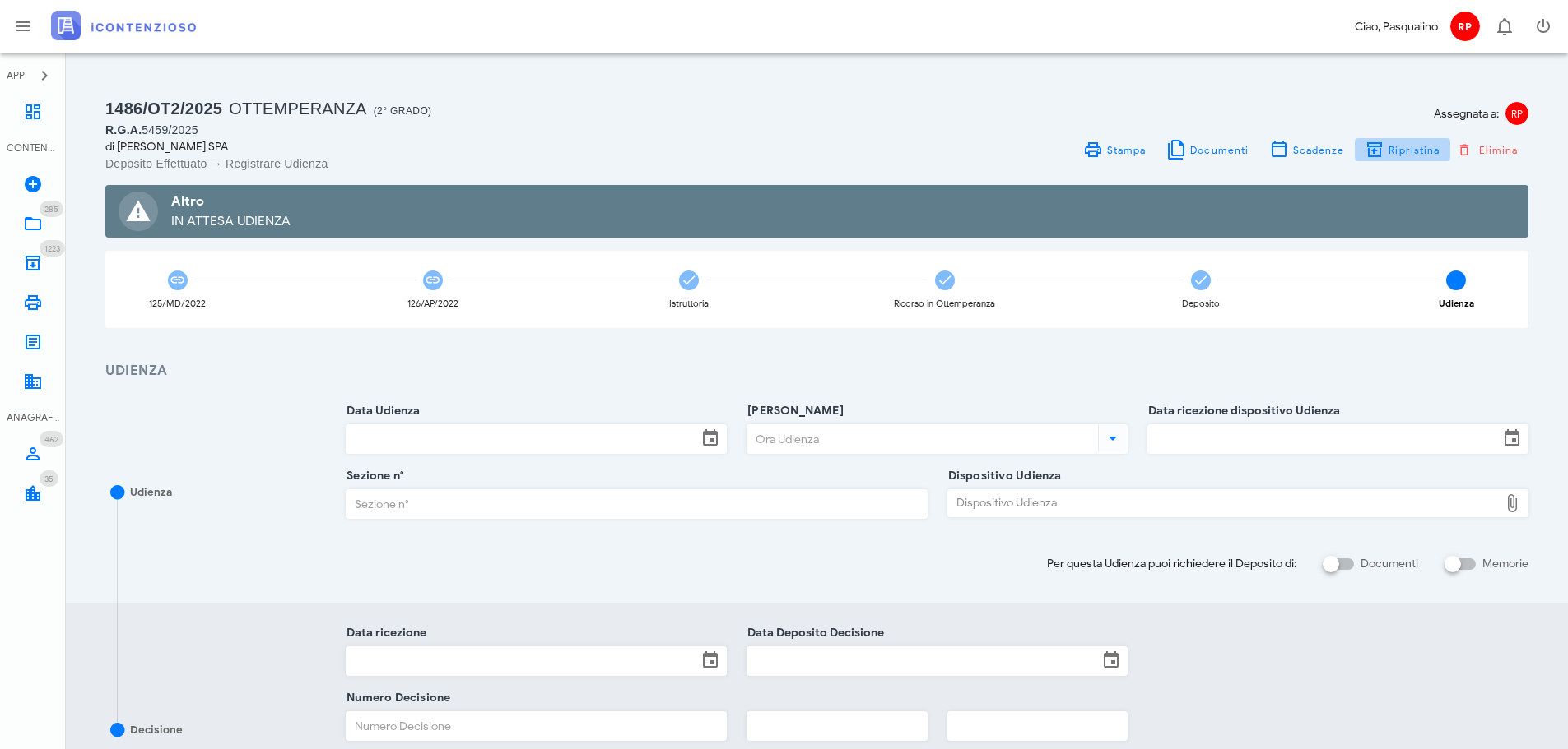
click at [1415, 153] on span "Ripristina" at bounding box center [1413, 149] width 51 height 12
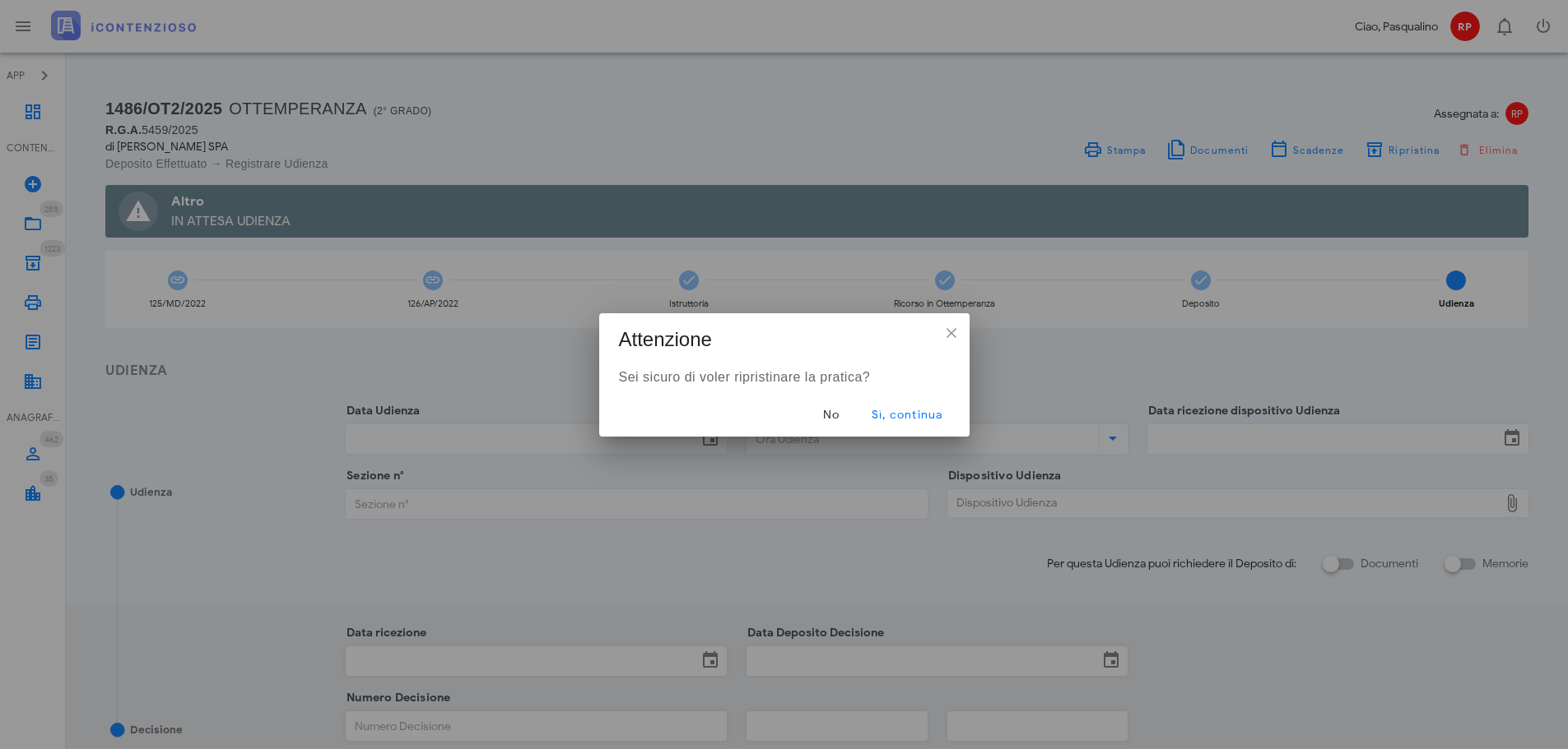
click at [923, 391] on div "Sei sicuro di voler ripristinare la pratica?" at bounding box center [784, 377] width 370 height 33
click at [924, 405] on button "Sì, continua" at bounding box center [906, 416] width 99 height 30
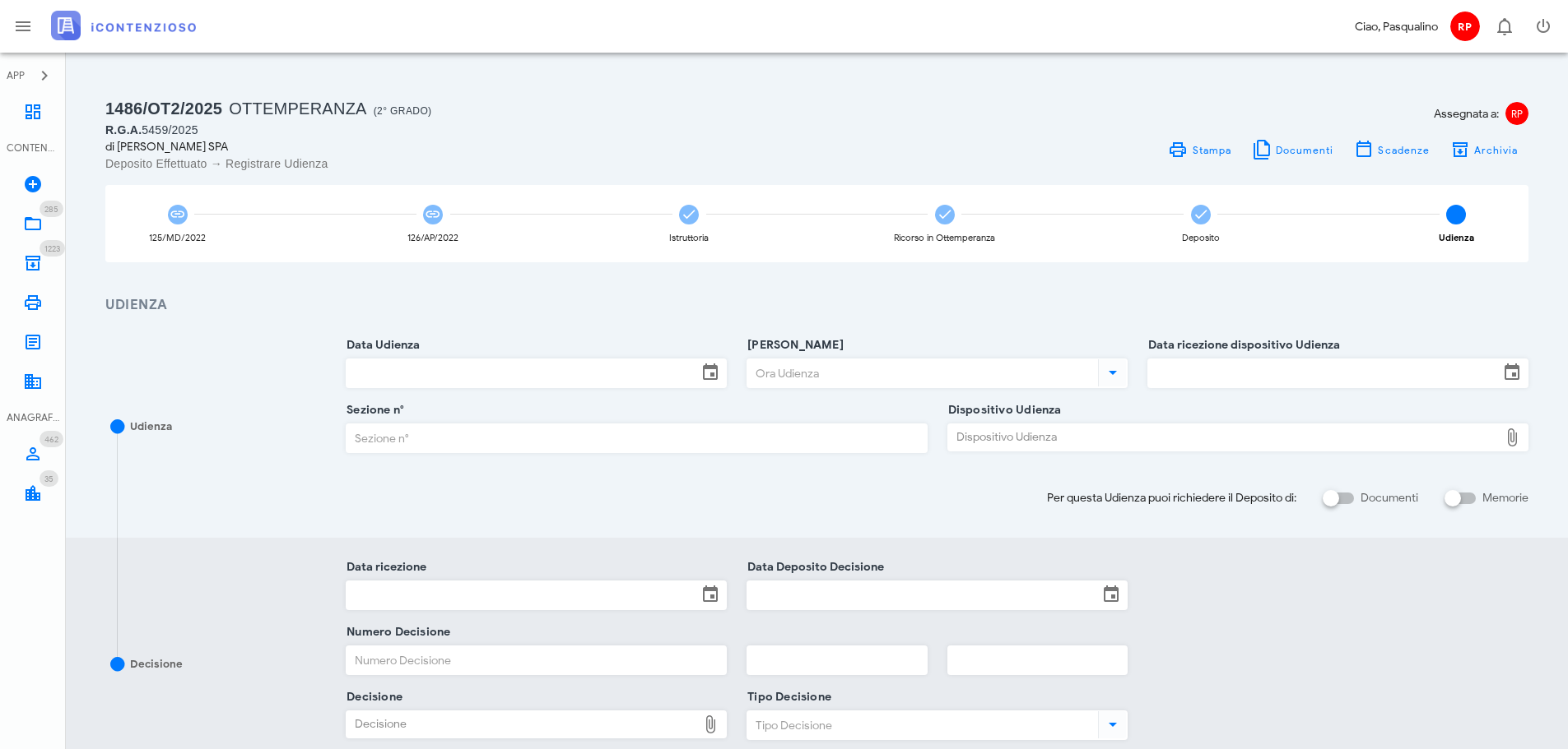
click at [525, 375] on input "Data Udienza" at bounding box center [521, 374] width 350 height 28
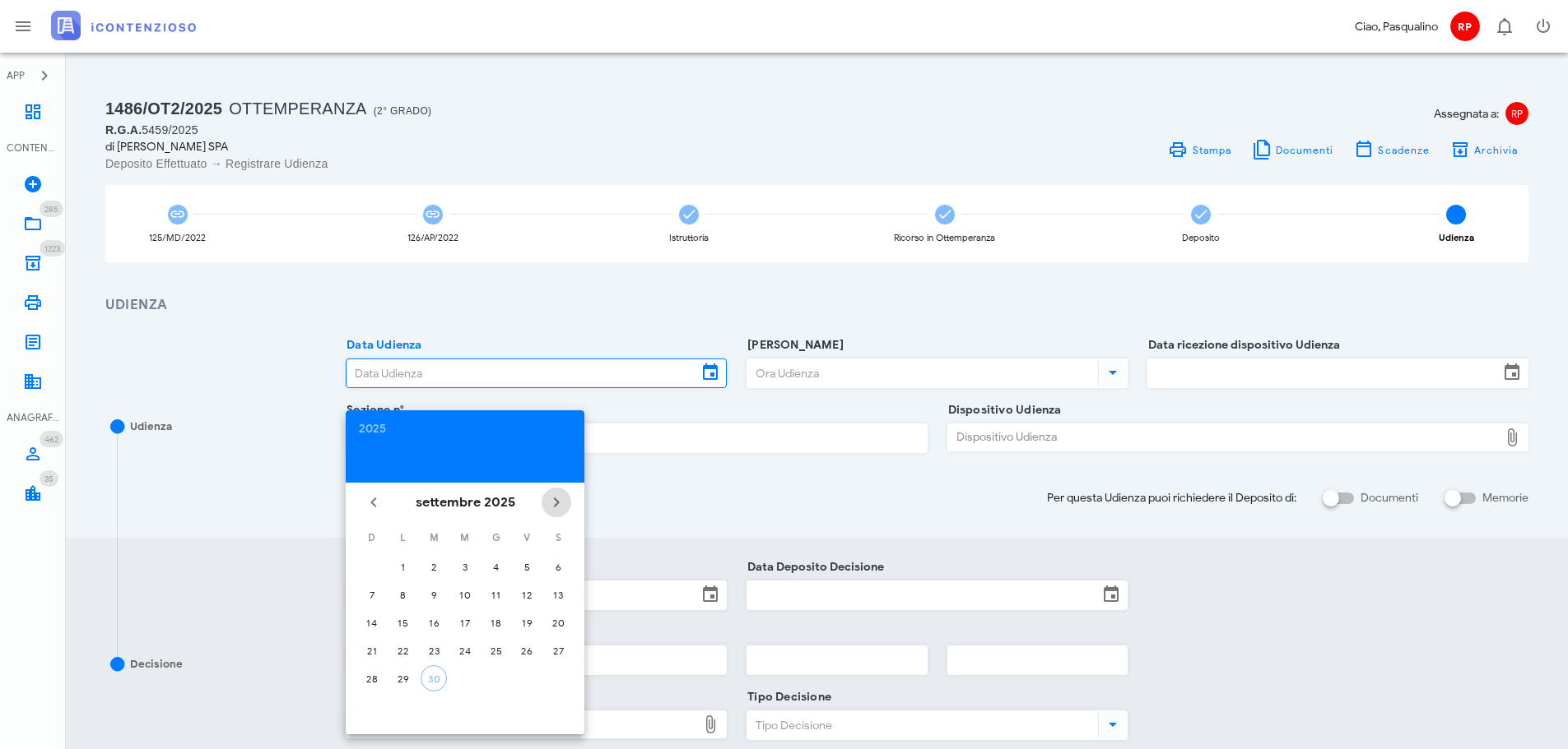
click at [562, 506] on icon "Il prossimo mese" at bounding box center [556, 502] width 20 height 20
click at [406, 601] on div "3" at bounding box center [403, 595] width 26 height 12
type input "03/11/2025"
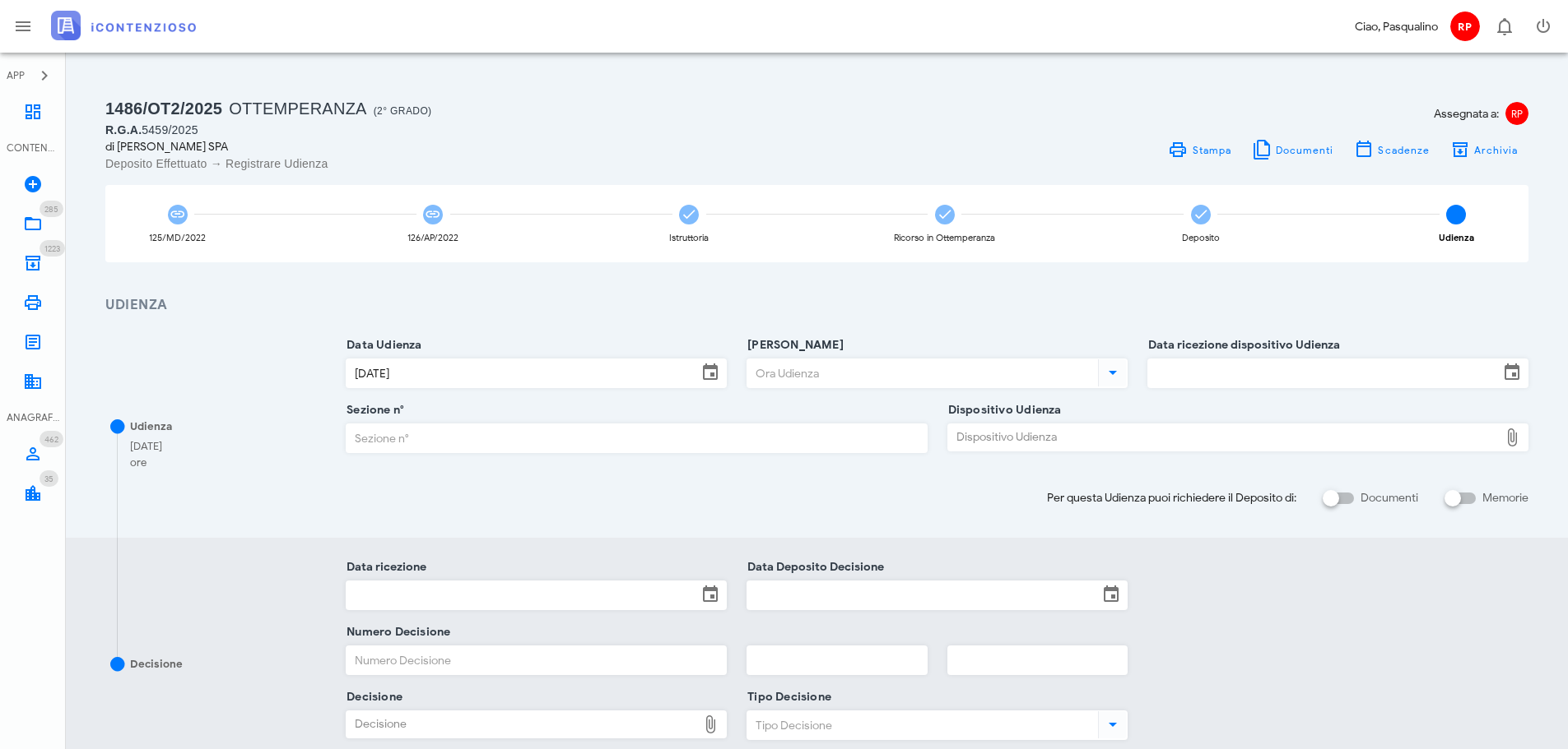
click at [822, 360] on input "Ora Udienza" at bounding box center [921, 374] width 348 height 28
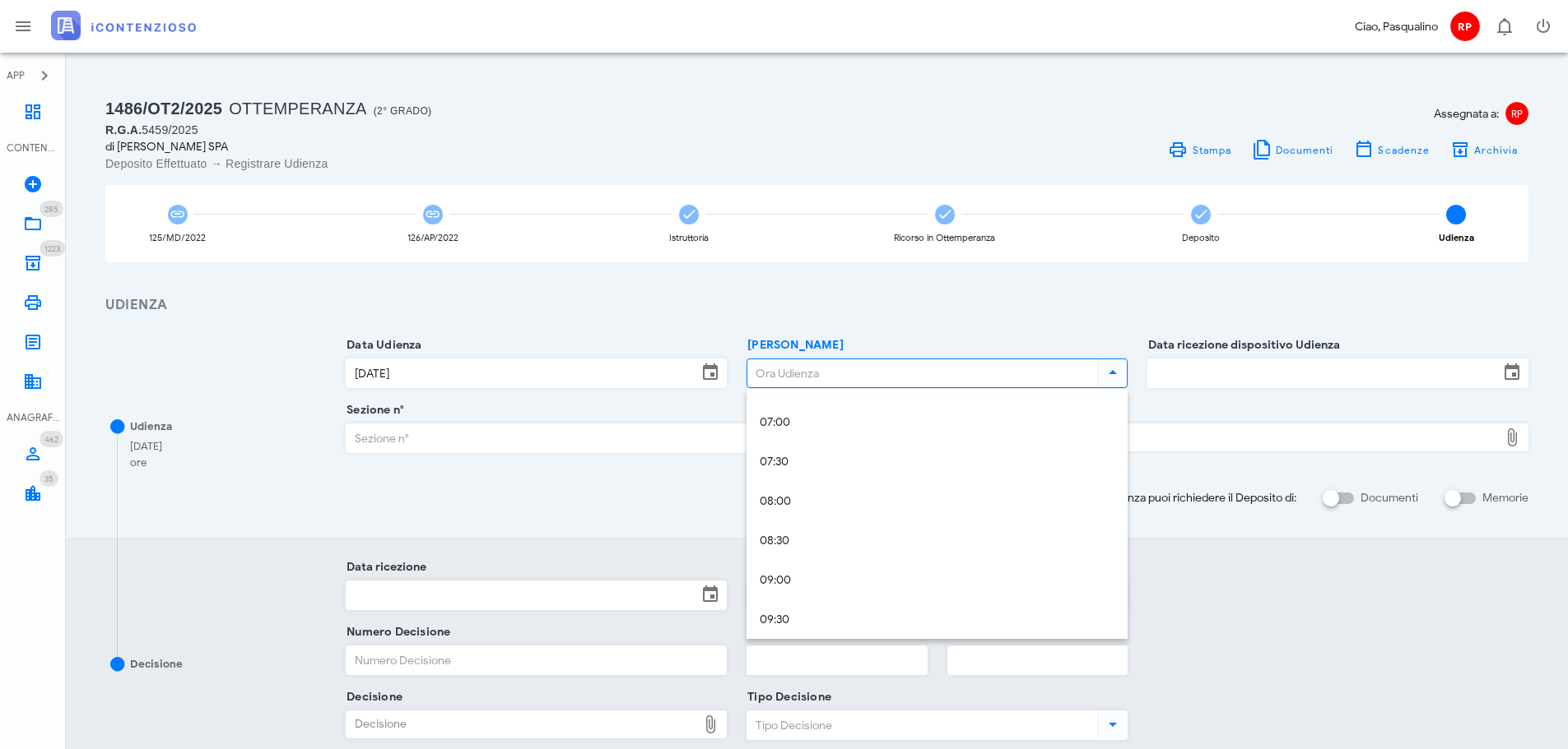
scroll to position [575, 0]
click at [810, 578] on div "09:30" at bounding box center [937, 590] width 355 height 34
type input "09:30"
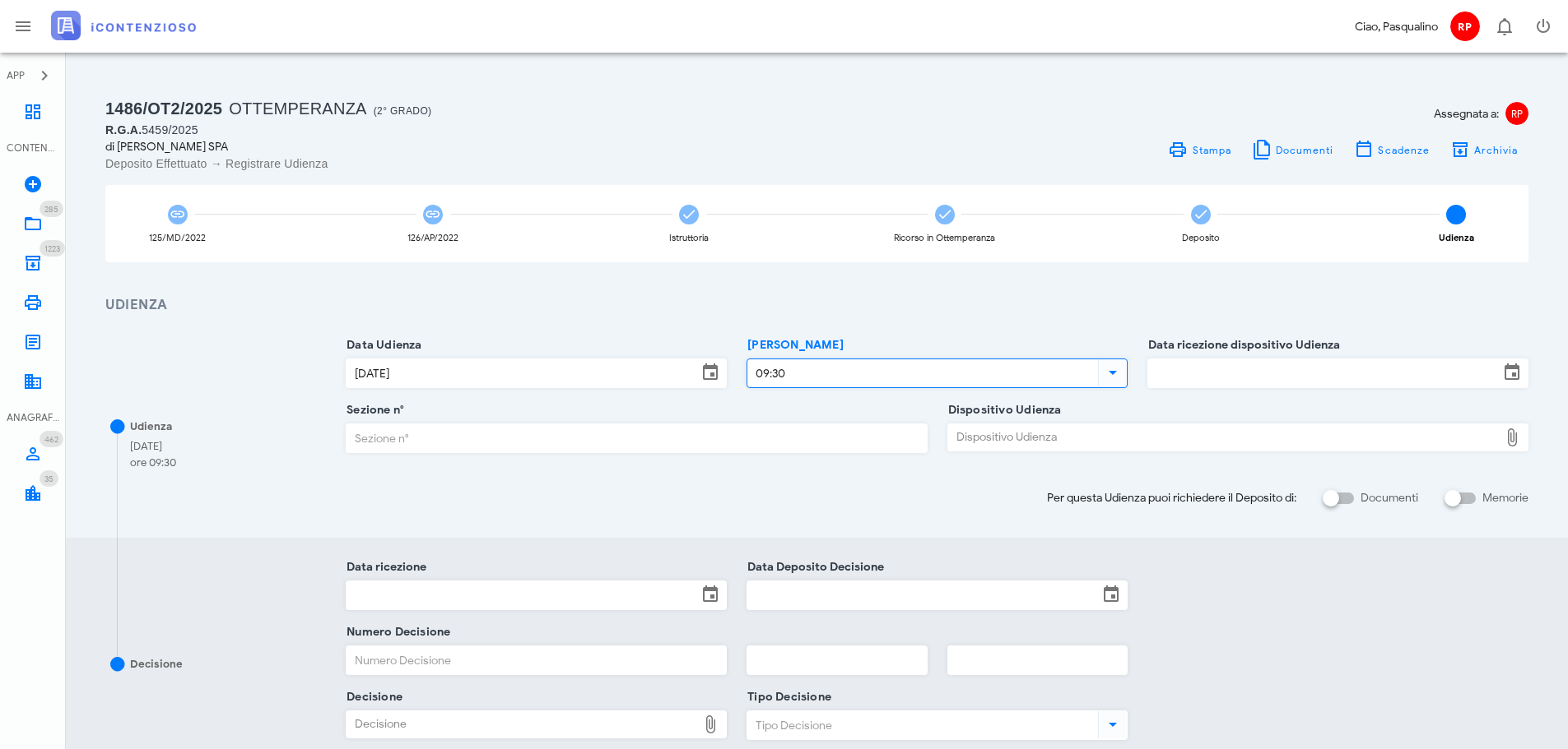
click at [1253, 355] on div "Data ricezione dispositivo Udienza" at bounding box center [1338, 378] width 381 height 65
click at [1262, 382] on input "Data ricezione dispositivo Udienza" at bounding box center [1322, 374] width 350 height 28
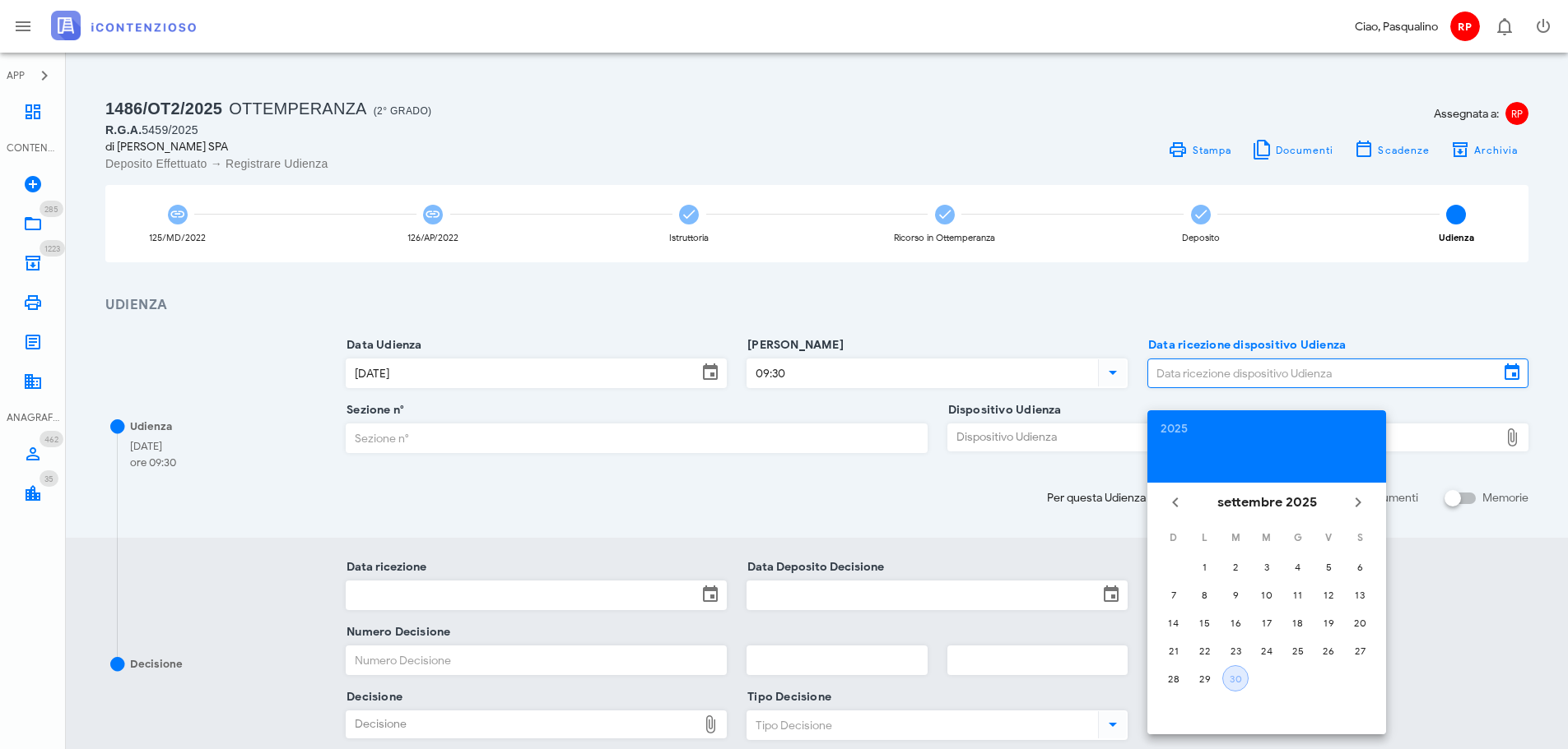
click at [1234, 685] on button "30" at bounding box center [1235, 678] width 26 height 26
type input "30/09/2025"
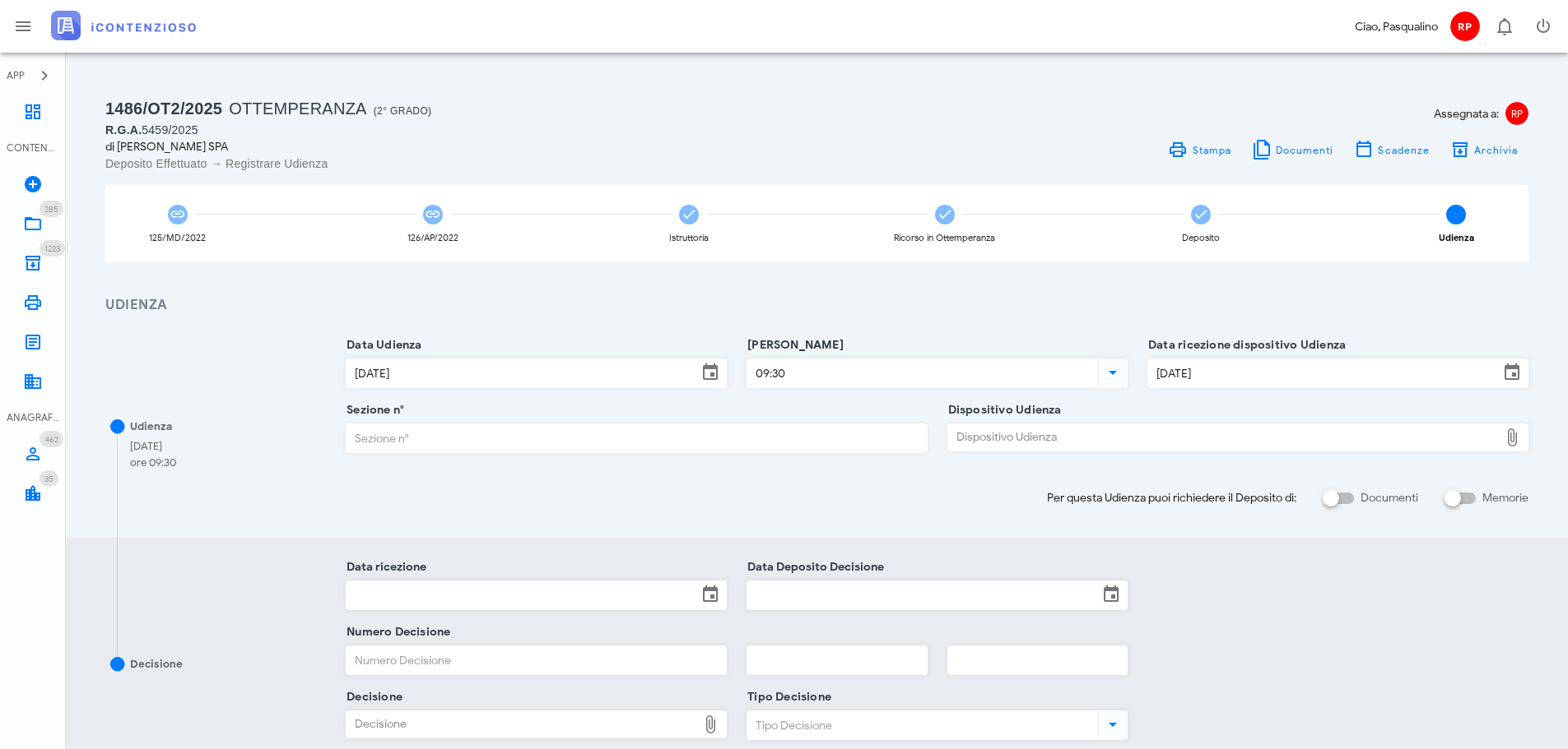
click at [662, 427] on input "Sezione n°" at bounding box center [636, 438] width 579 height 28
type input "7"
click at [1056, 426] on div "Dispositivo Udienza" at bounding box center [1222, 437] width 550 height 26
type input "C:\fakepath\AvvTratt___2060_2024.pdf"
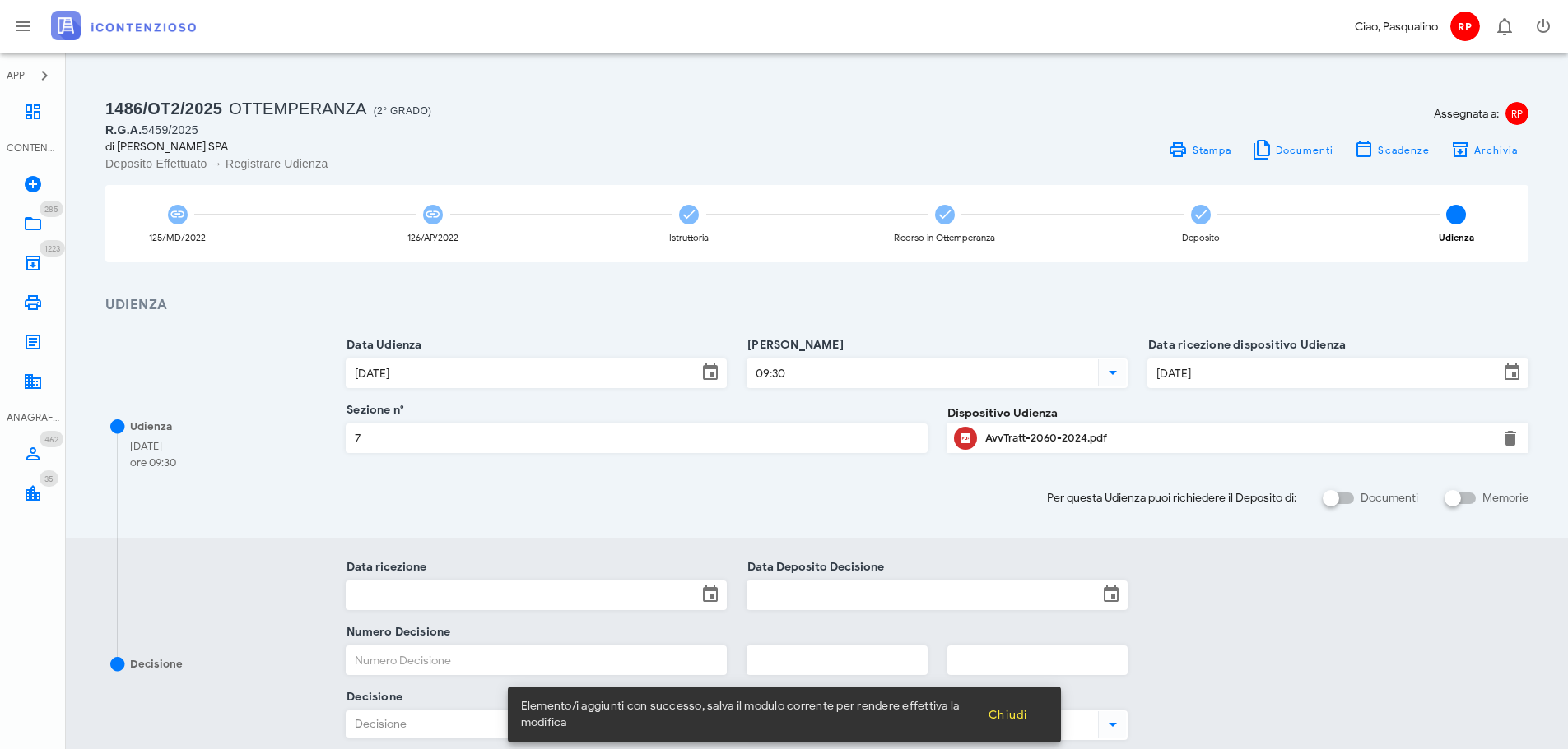
click at [1312, 490] on div "Per questa Udienza puoi richiedere il Deposito di: Documenti Memorie" at bounding box center [936, 491] width 1203 height 33
click at [1344, 513] on div "Udienza 03/11/2025 ore 09:30 Data Udienza 03/11/2025 Ora Udienza 09:30 Data ric…" at bounding box center [816, 427] width 1502 height 222
click at [1345, 506] on div at bounding box center [1331, 499] width 28 height 28
checkbox input "true"
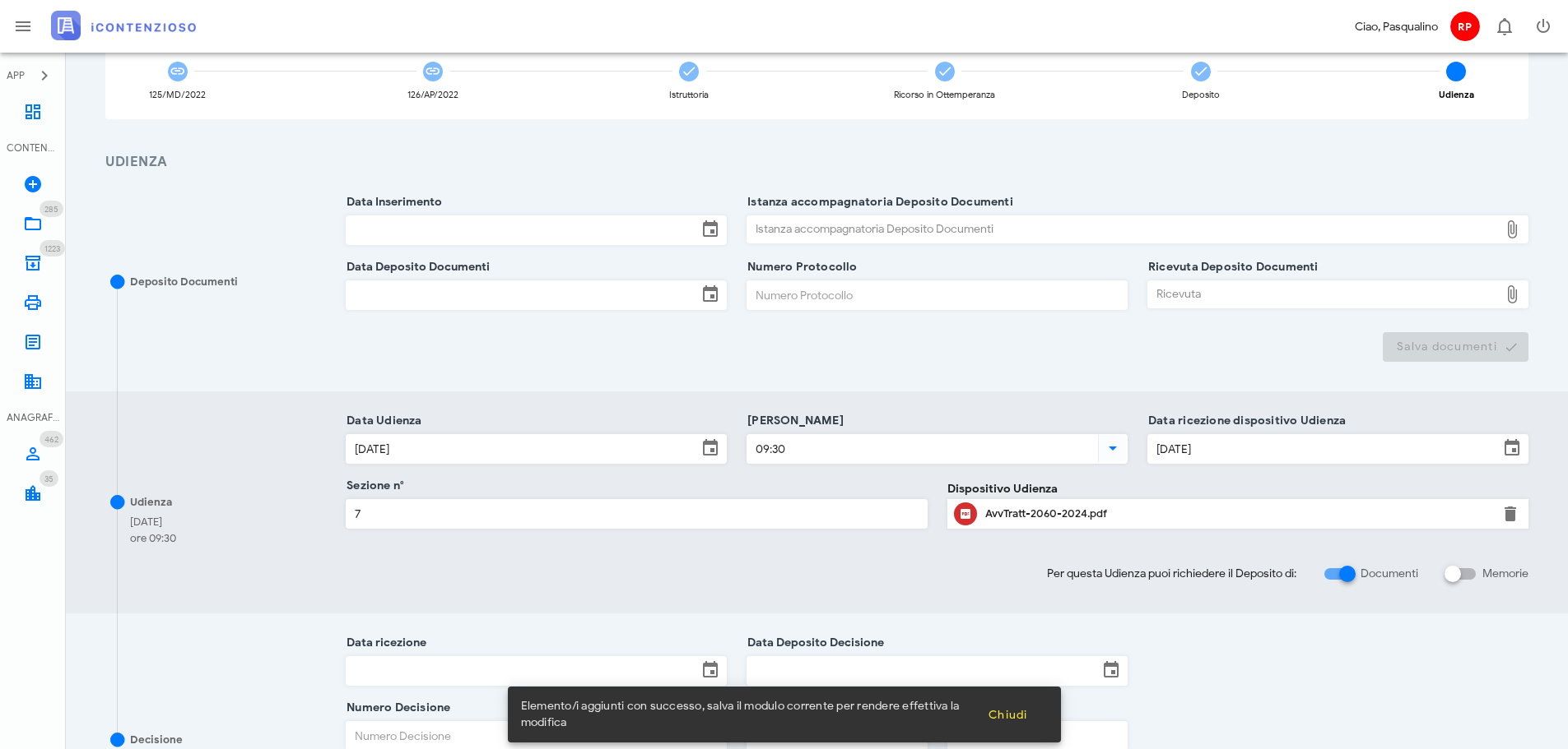
scroll to position [411, 0]
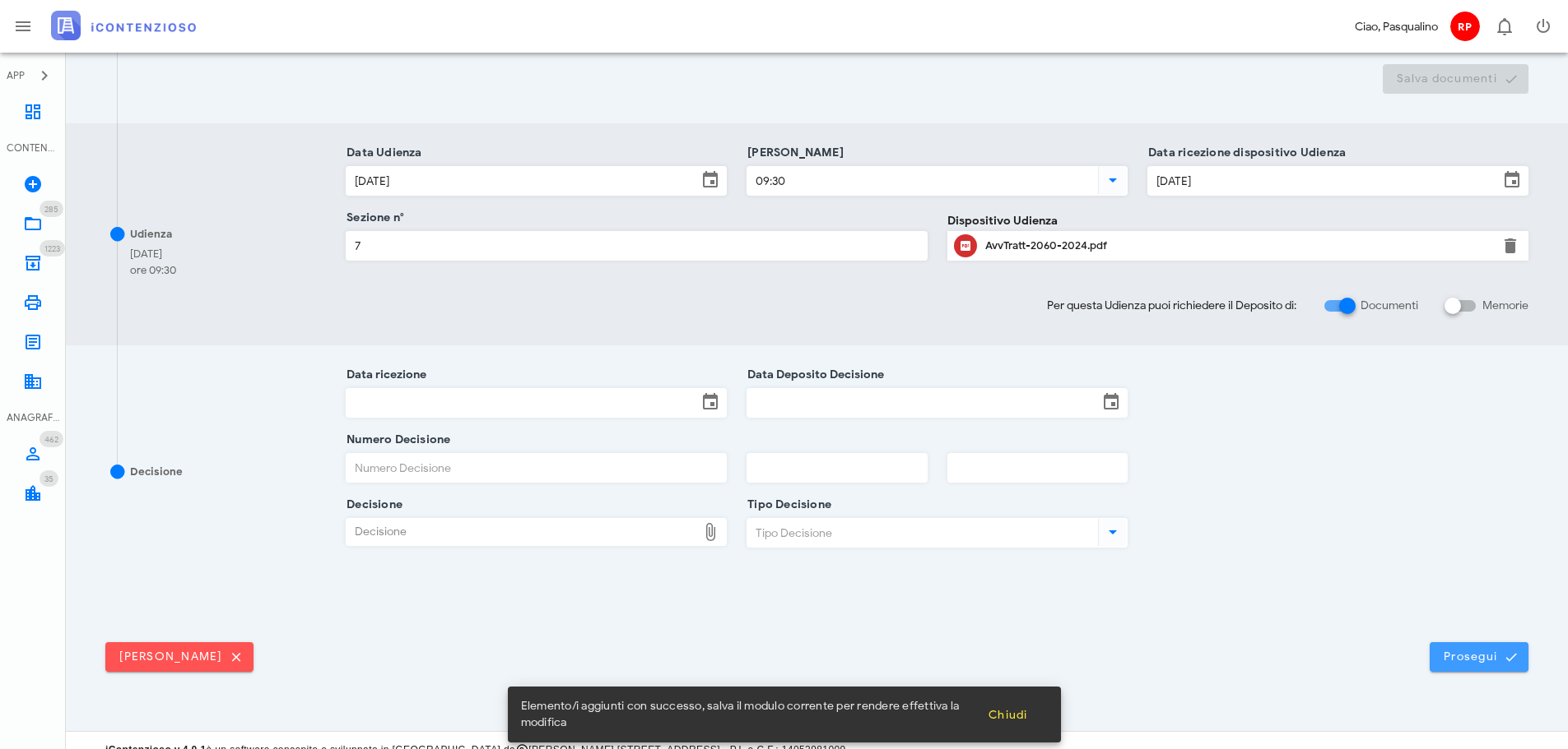
click at [1456, 659] on span "Prosegui" at bounding box center [1478, 657] width 72 height 15
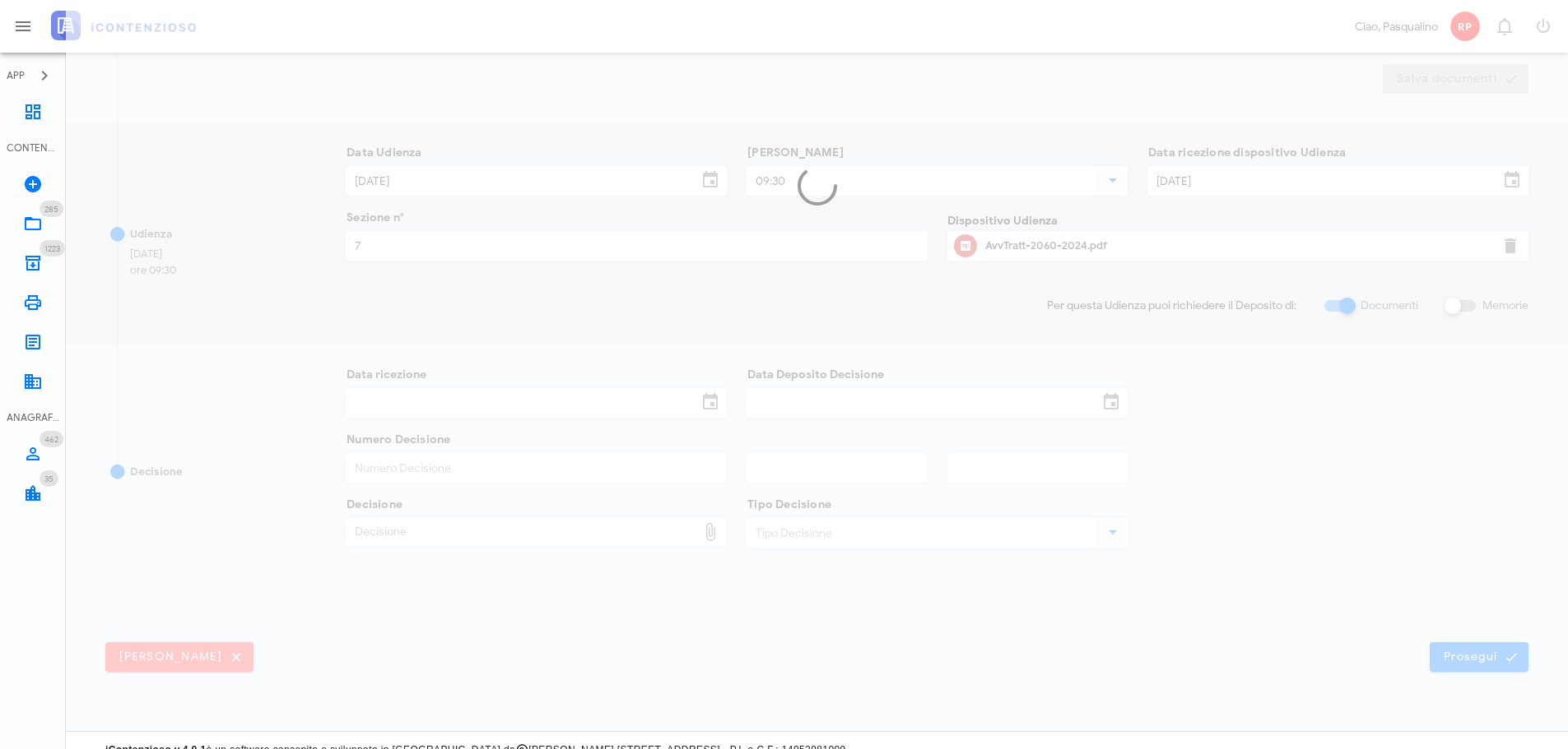
scroll to position [0, 0]
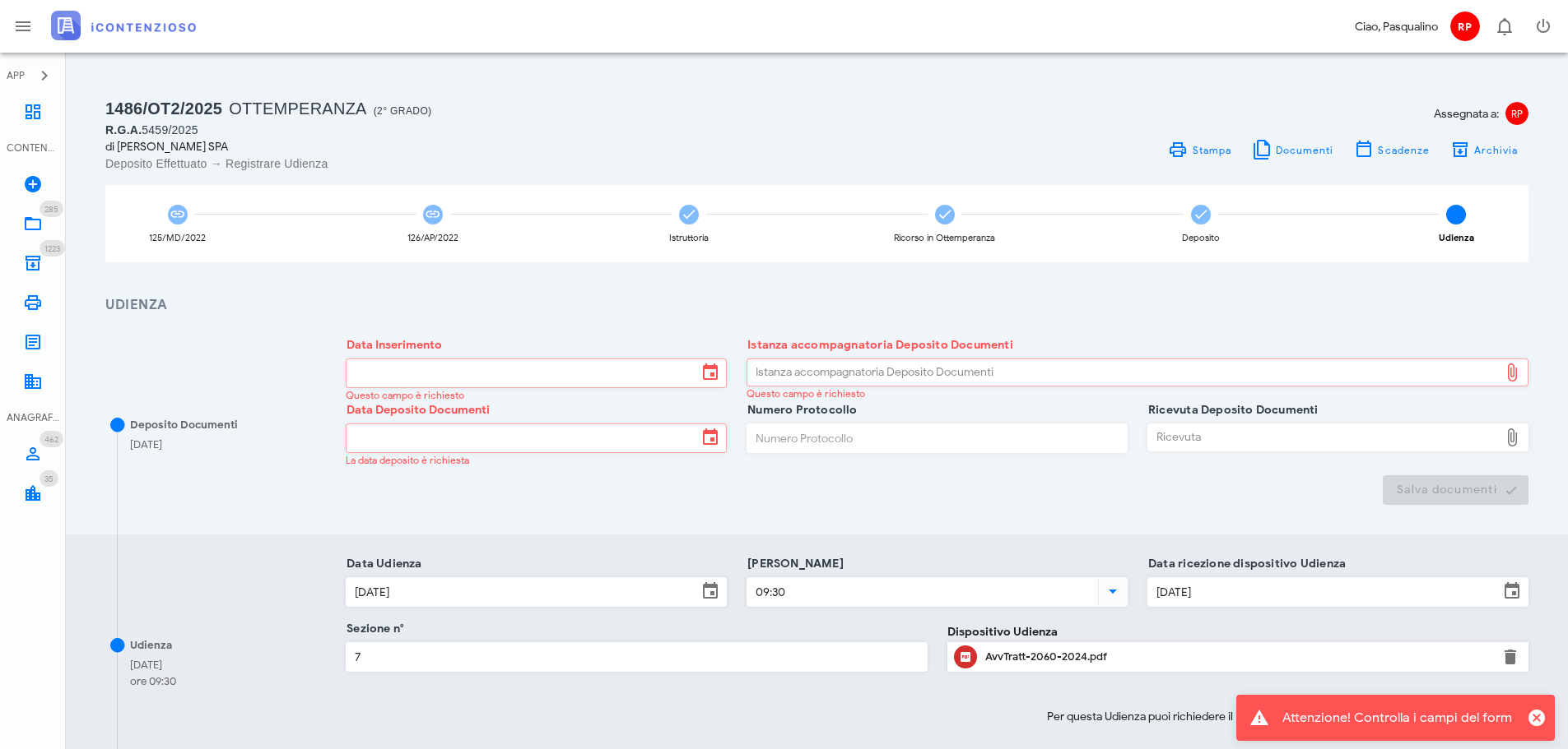
click at [0, 69] on div "APP" at bounding box center [33, 75] width 65 height 33
click at [50, 114] on link "Dashboard" at bounding box center [33, 112] width 65 height 39
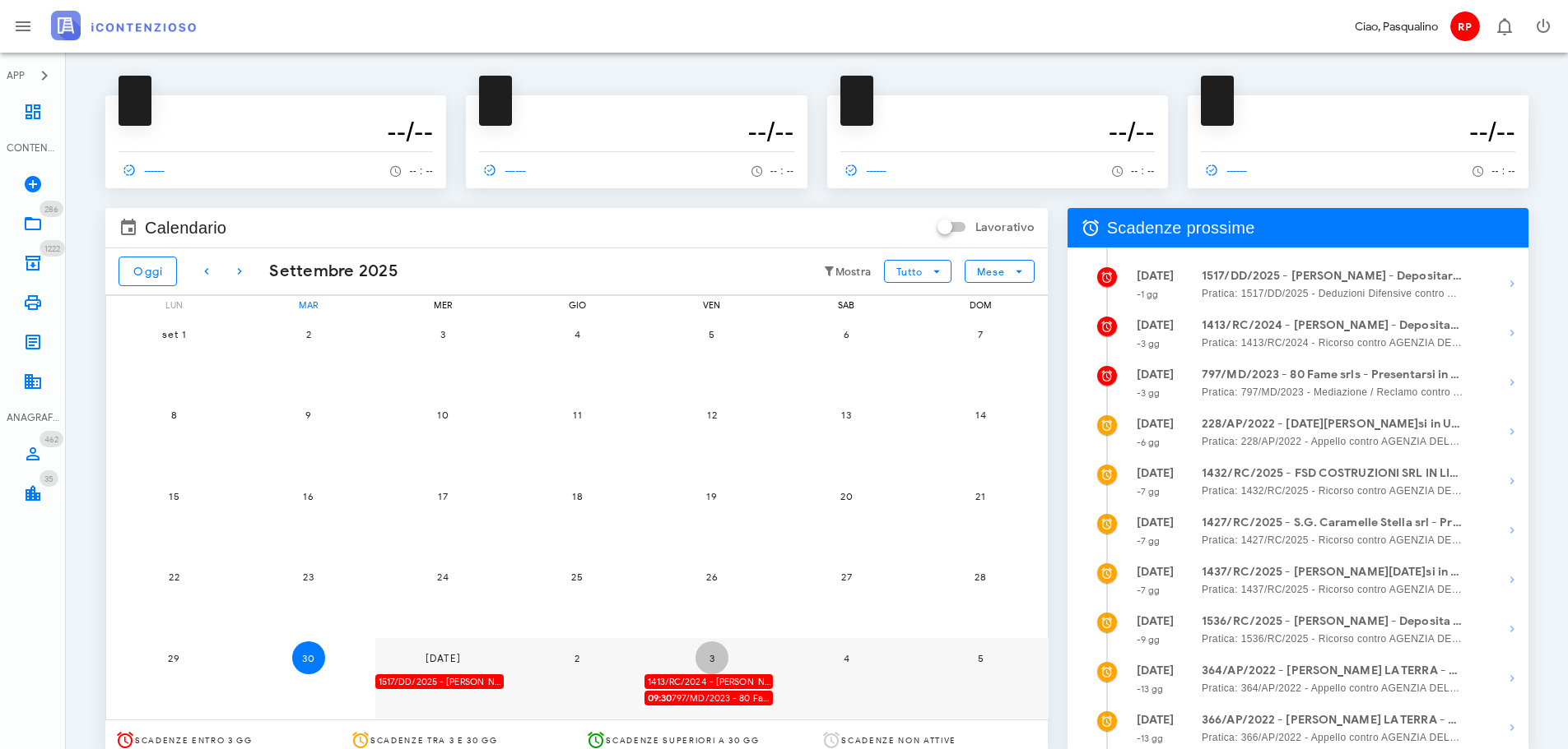
click at [707, 652] on span "3" at bounding box center [711, 657] width 33 height 12
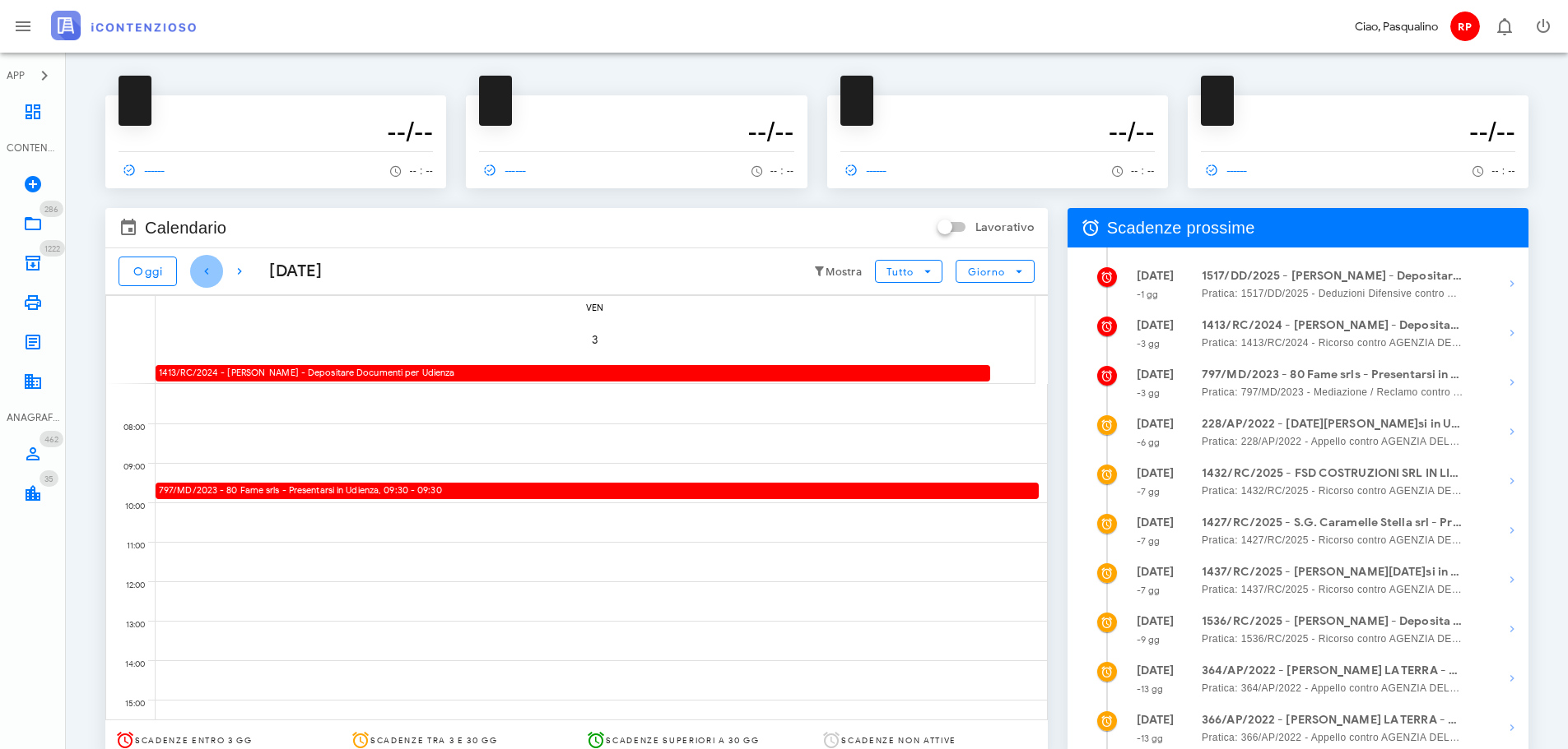
click at [214, 273] on icon "button" at bounding box center [206, 271] width 20 height 20
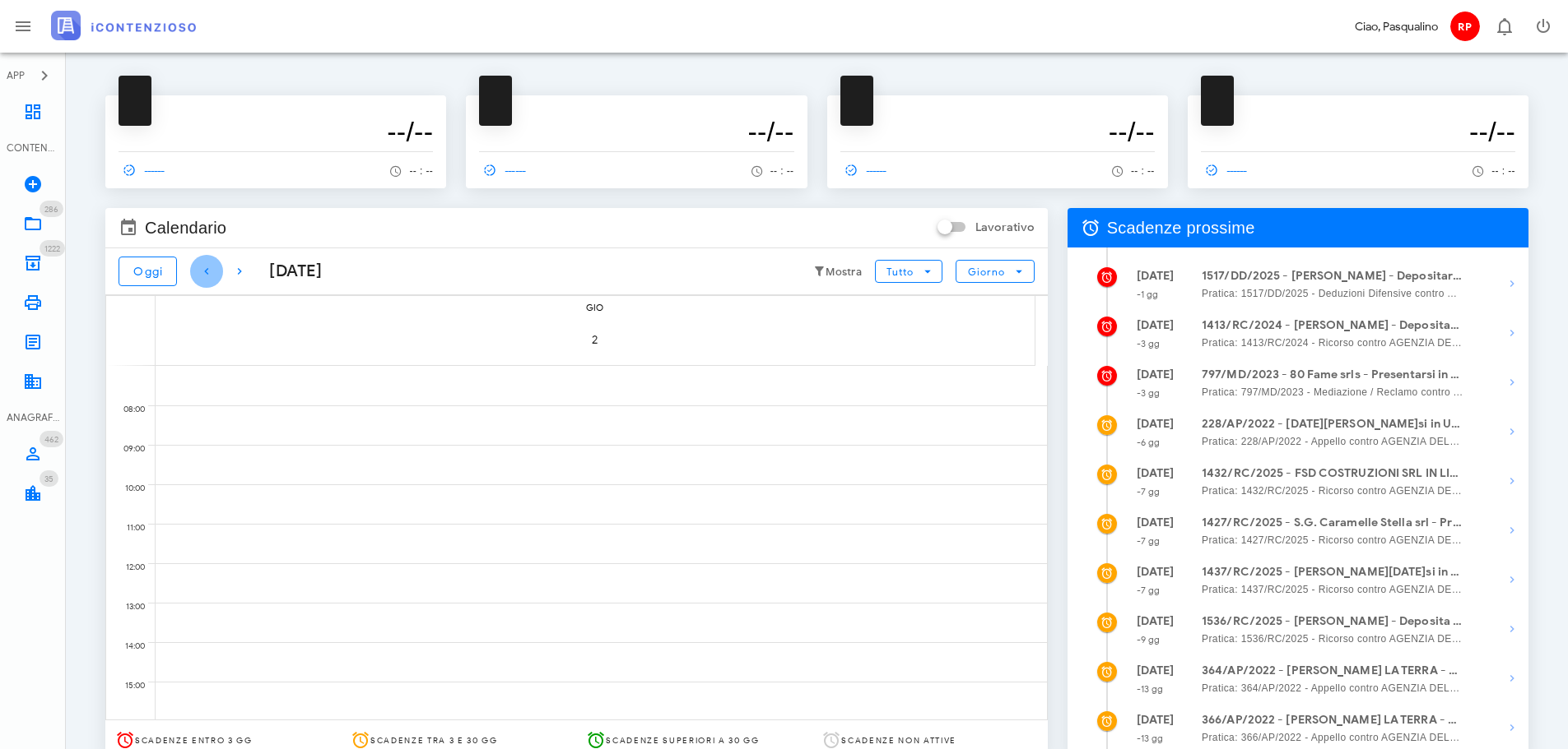
click at [214, 273] on icon "button" at bounding box center [206, 271] width 20 height 20
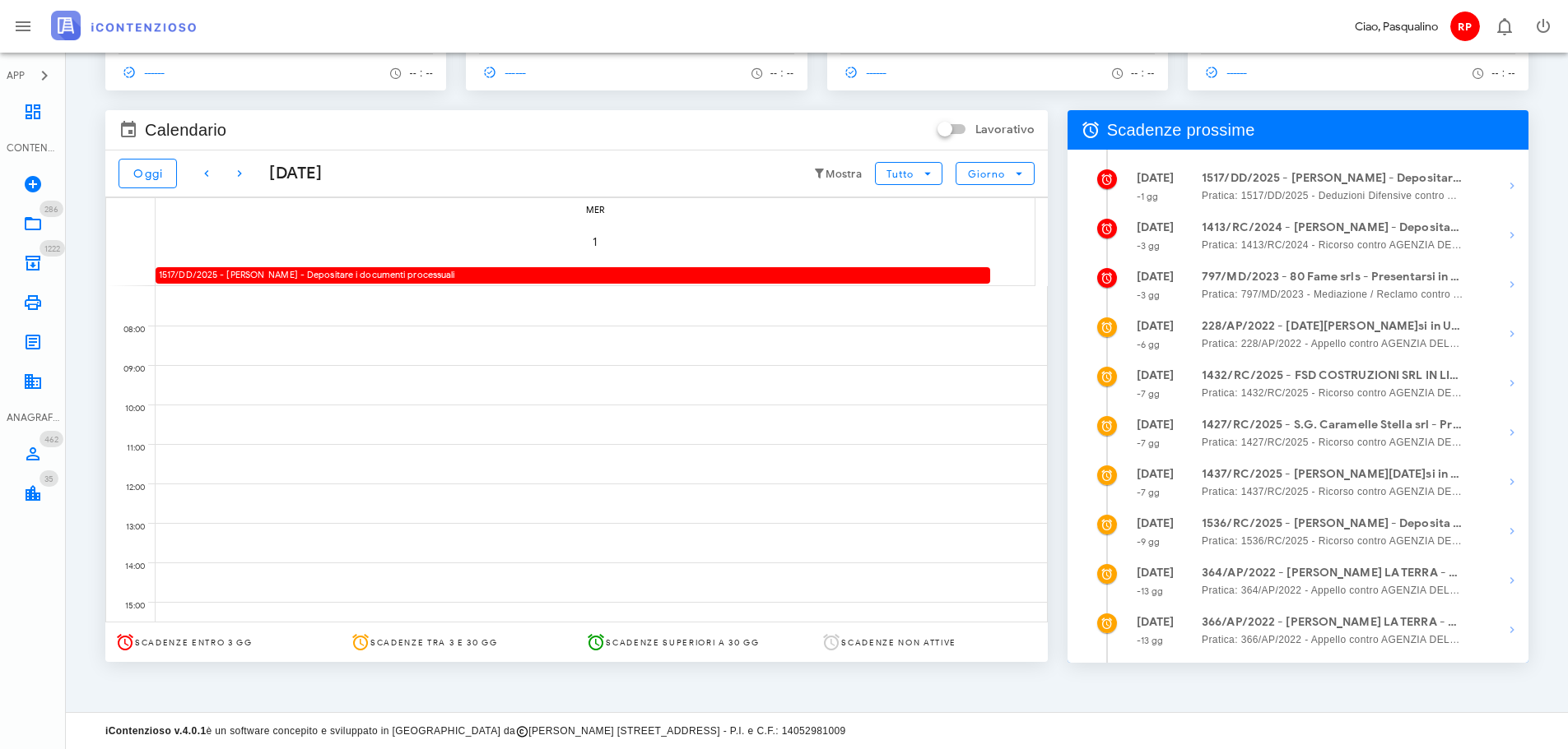
click at [714, 78] on div "------ -- : --" at bounding box center [635, 72] width 341 height 36
